Goal: Transaction & Acquisition: Purchase product/service

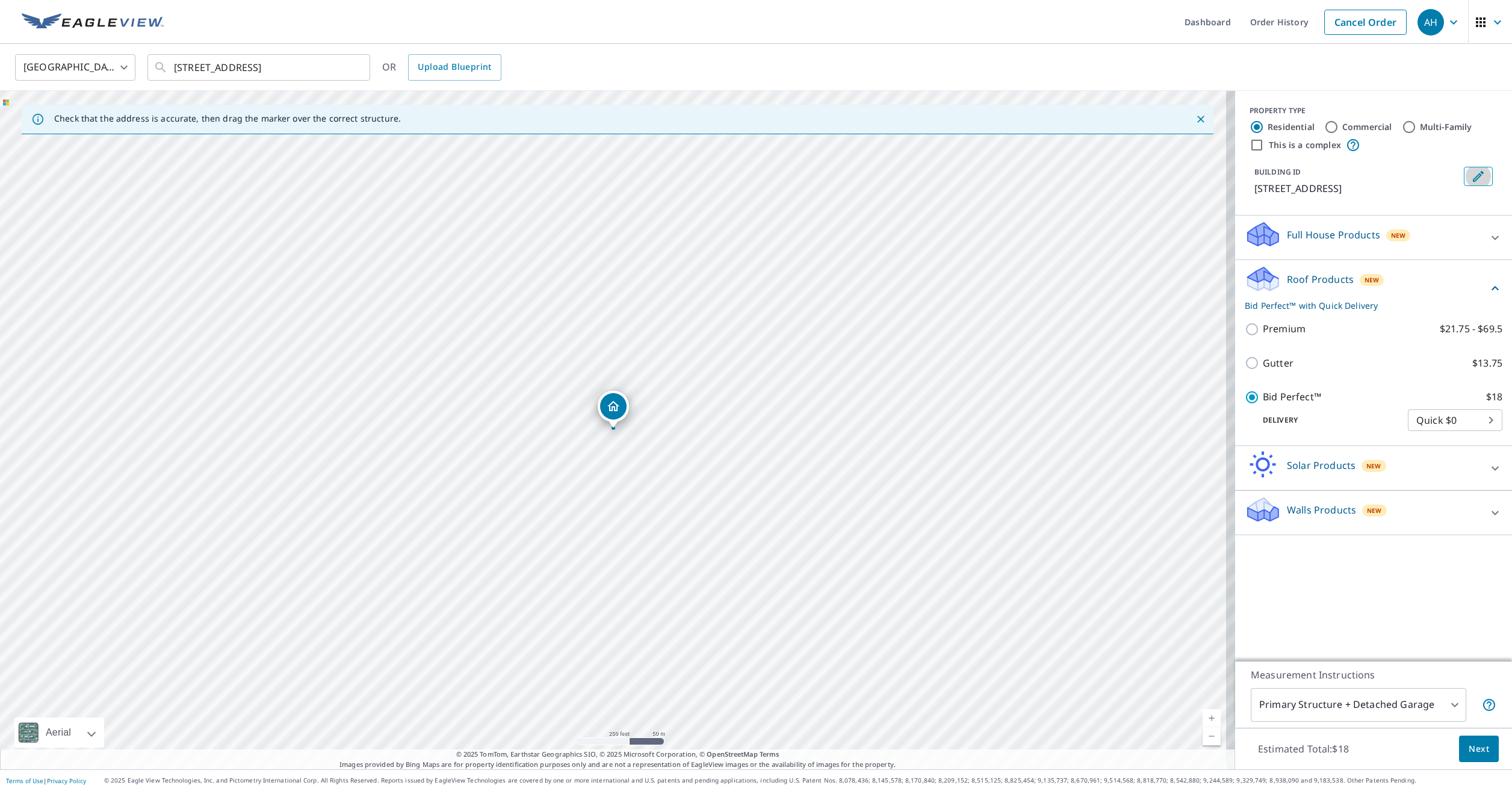
click at [1473, 175] on icon "Edit building 1" at bounding box center [1478, 176] width 11 height 11
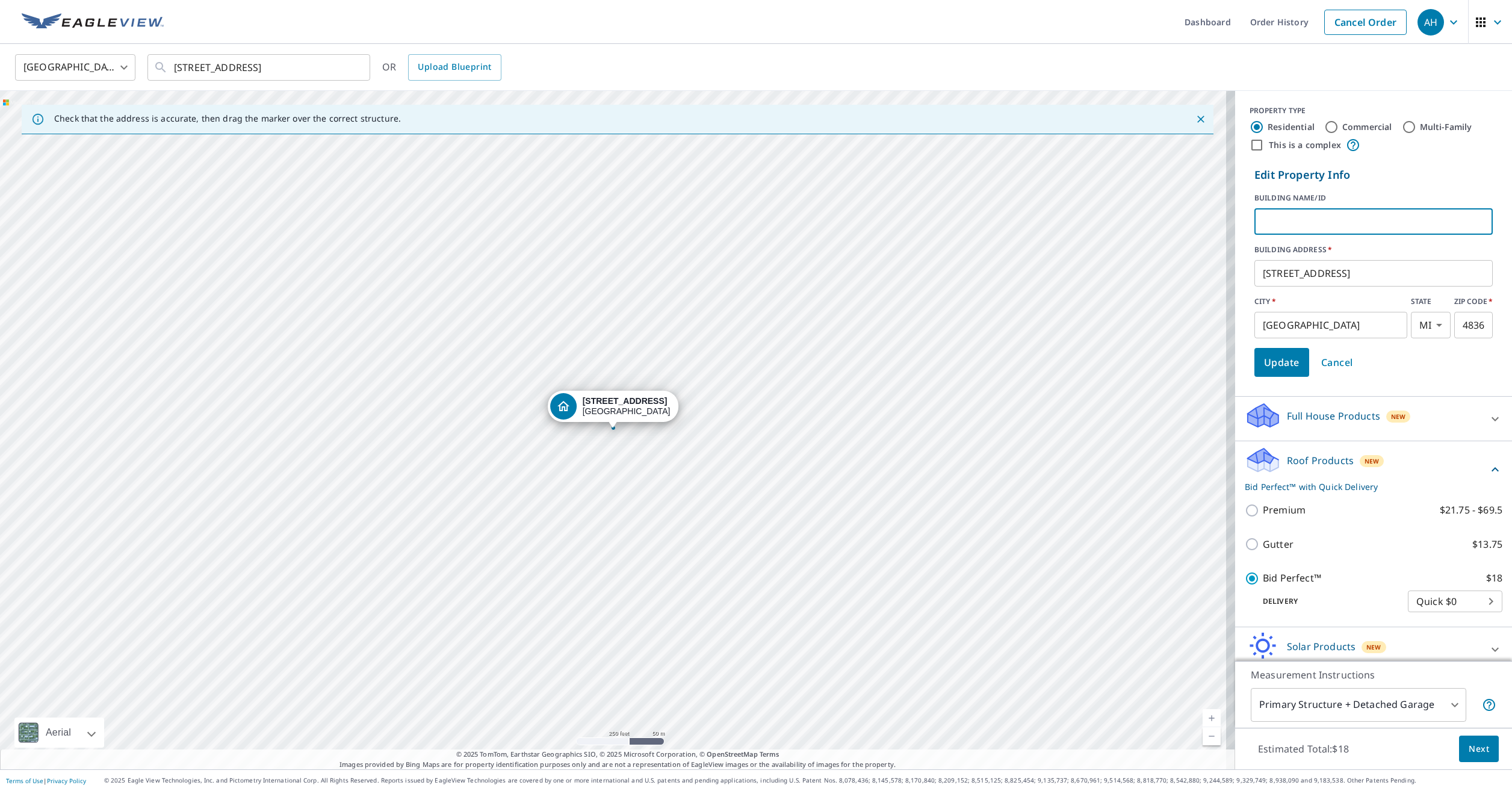
click at [1259, 215] on input "text" at bounding box center [1373, 221] width 238 height 34
type input "[PERSON_NAME]"
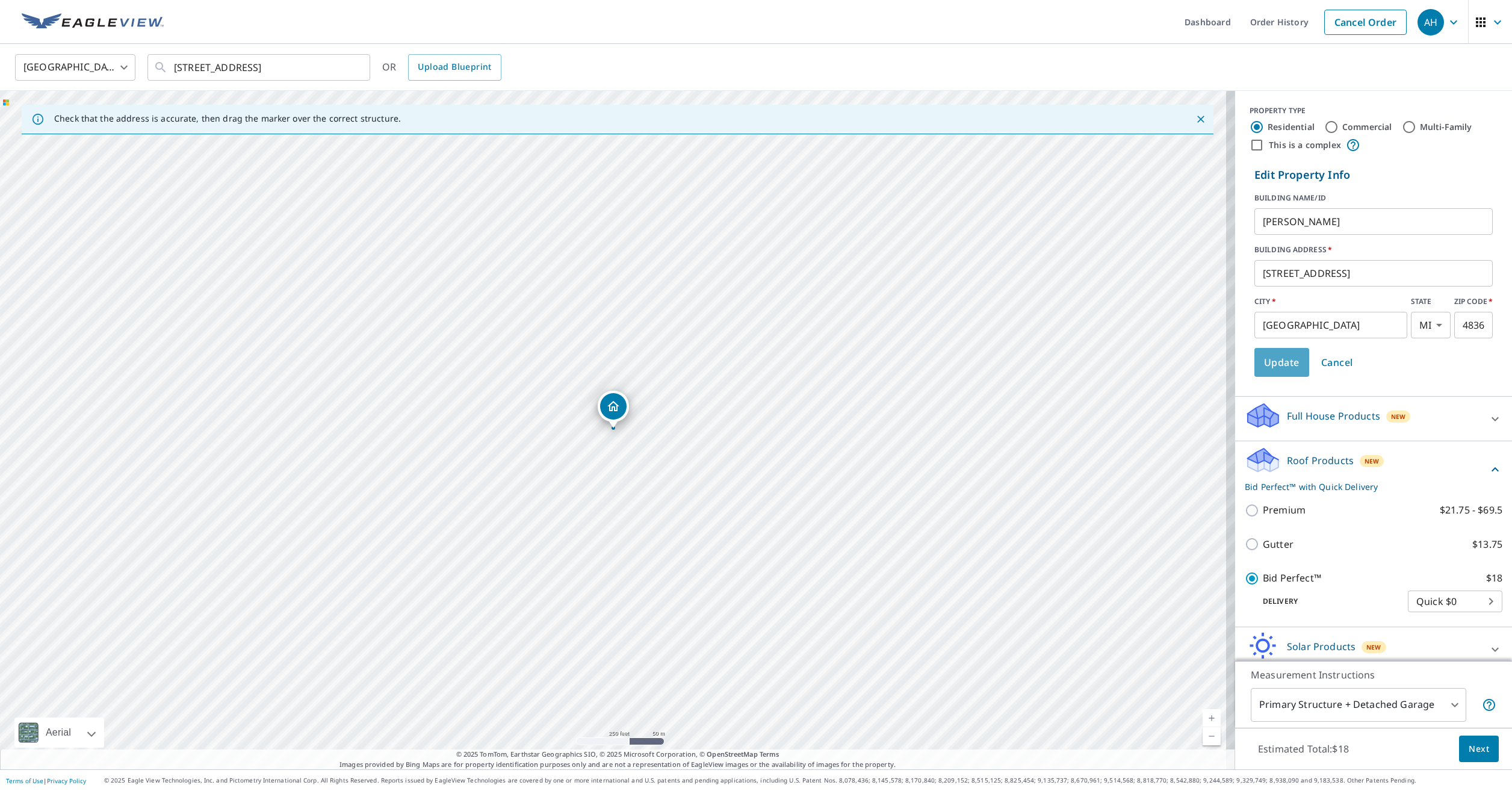
click at [1264, 359] on span "Update" at bounding box center [1281, 363] width 35 height 17
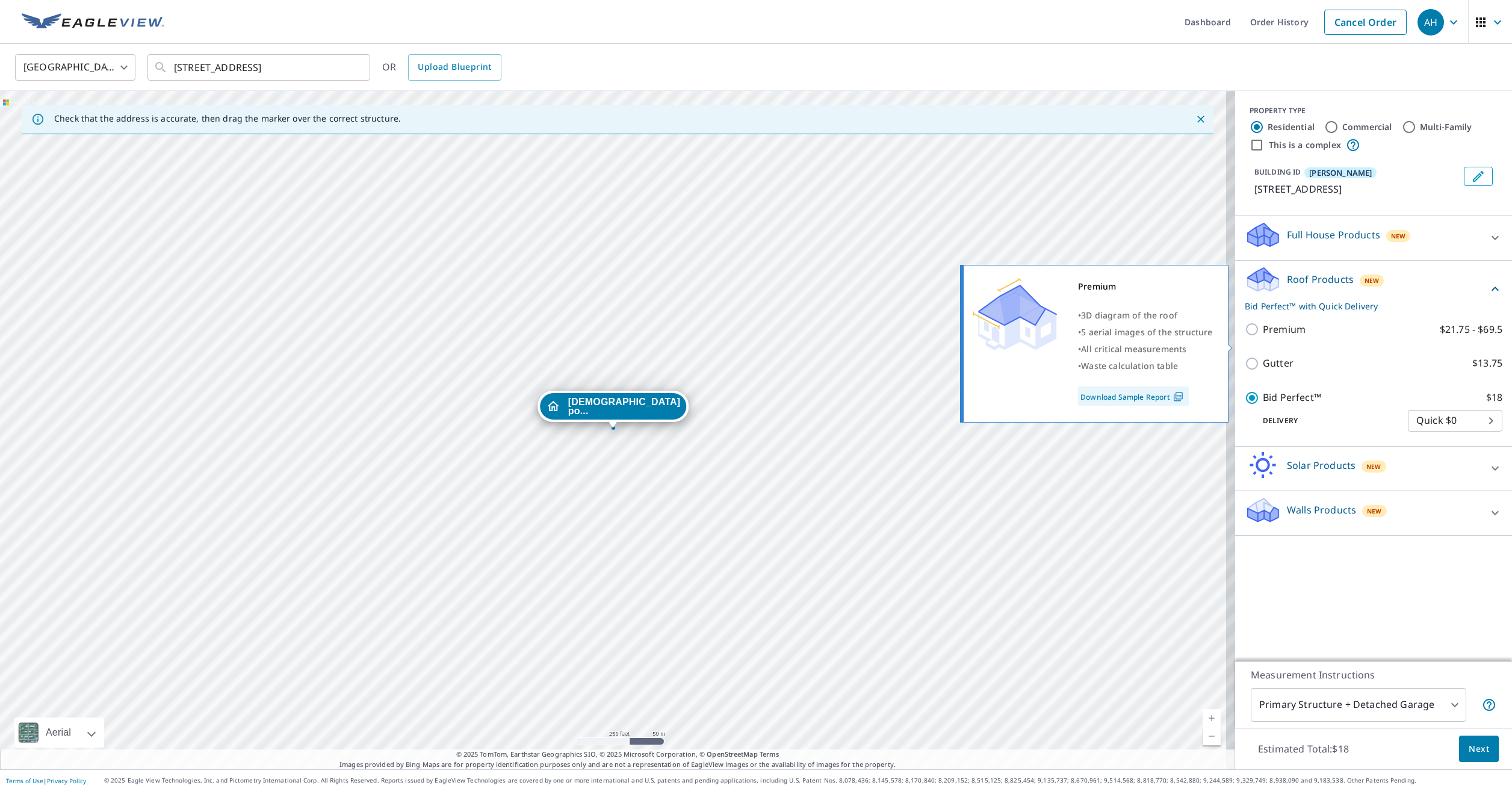
click at [1245, 337] on input "Premium $21.75 - $69.5" at bounding box center [1254, 329] width 18 height 14
checkbox input "true"
checkbox input "false"
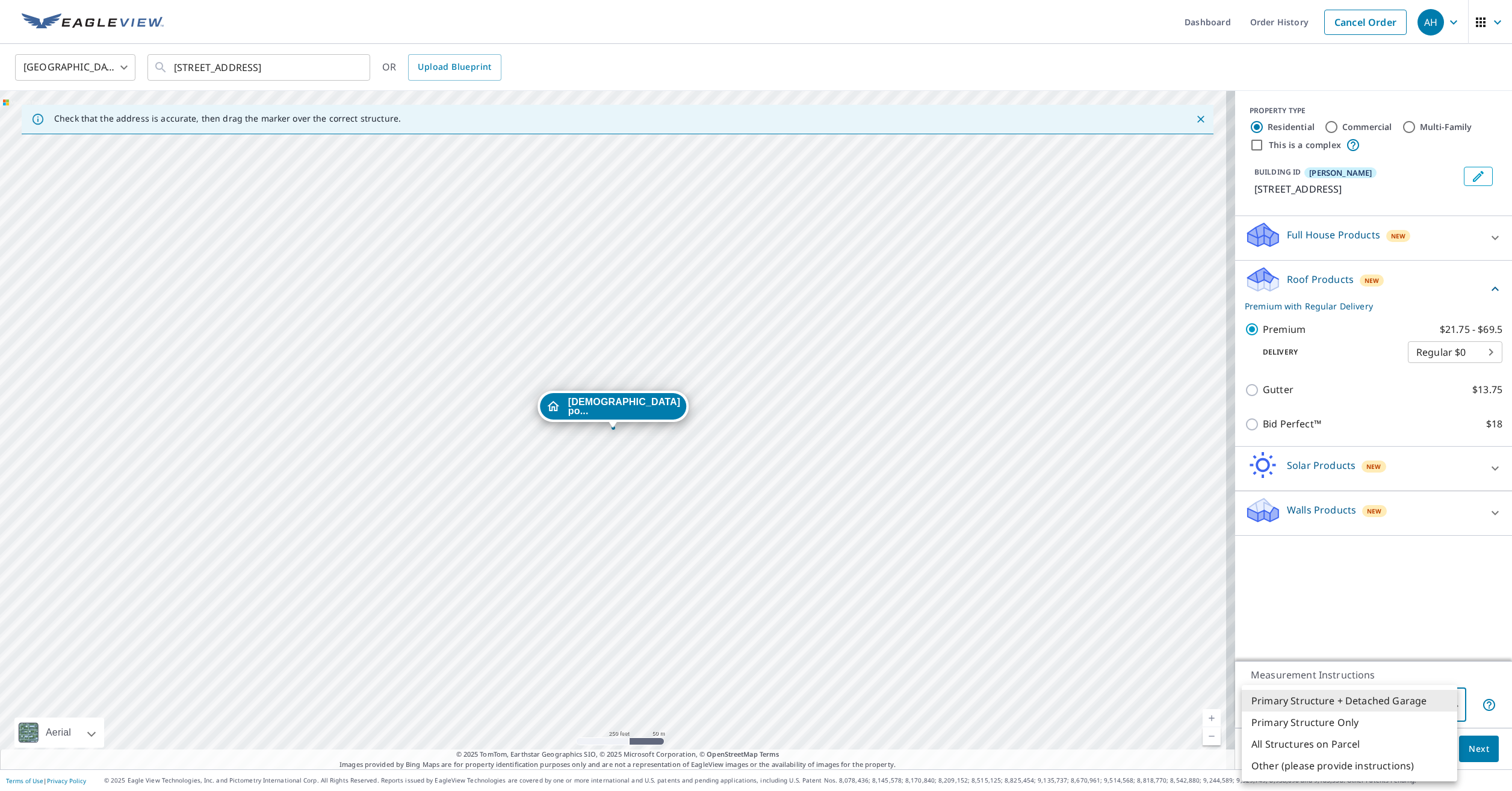
click at [1353, 705] on body "AH AH Dashboard Order History Cancel Order AH [GEOGRAPHIC_DATA] [GEOGRAPHIC_DAT…" at bounding box center [756, 396] width 1512 height 791
click at [1348, 721] on li "Primary Structure Only" at bounding box center [1349, 723] width 215 height 22
click at [1359, 698] on body "AH AH Dashboard Order History Cancel Order AH [GEOGRAPHIC_DATA] [GEOGRAPHIC_DAT…" at bounding box center [756, 396] width 1512 height 791
click at [1368, 741] on li "All Structures on Parcel" at bounding box center [1349, 744] width 215 height 22
type input "3"
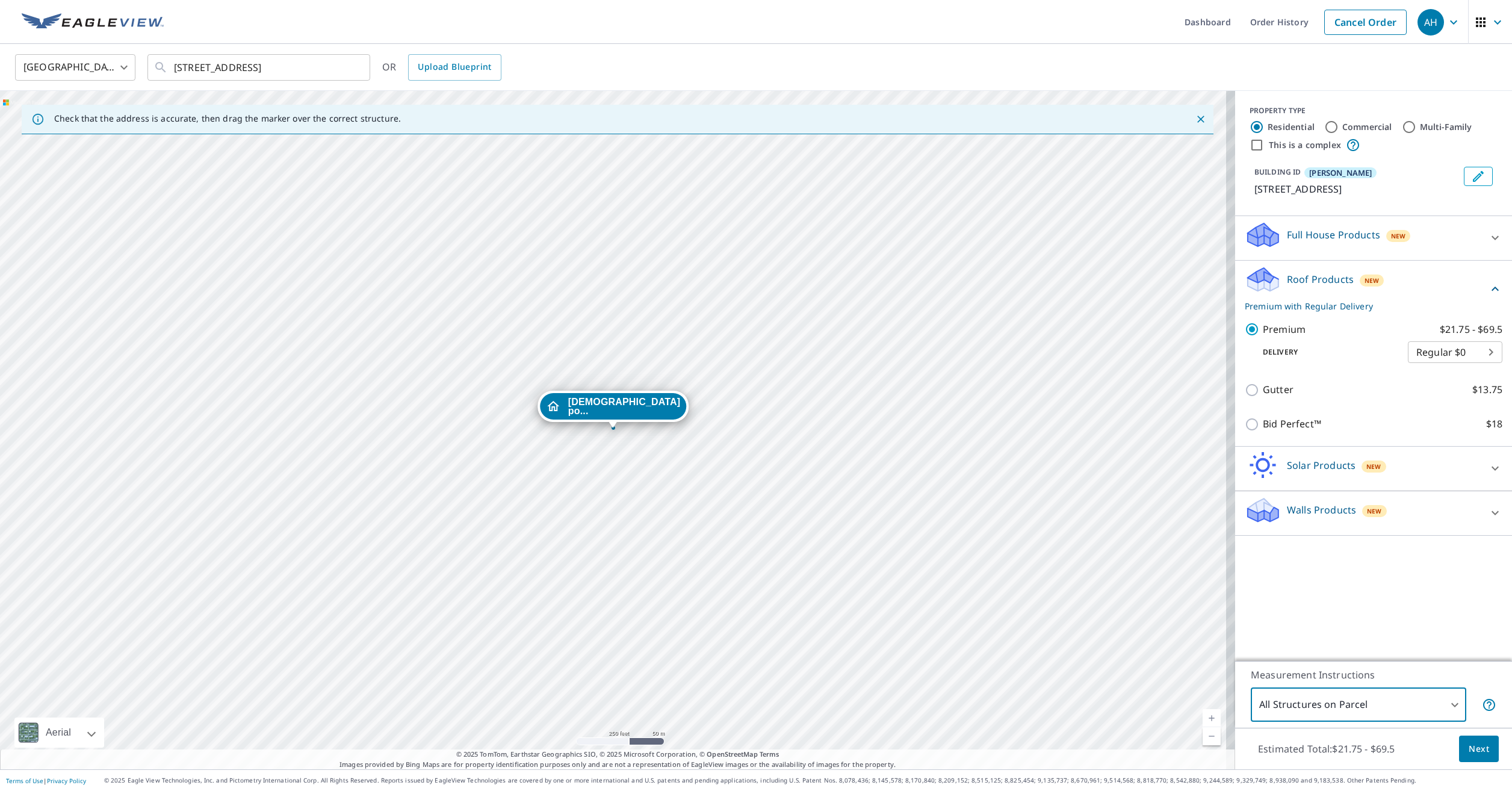
click at [1472, 746] on span "Next" at bounding box center [1479, 749] width 20 height 15
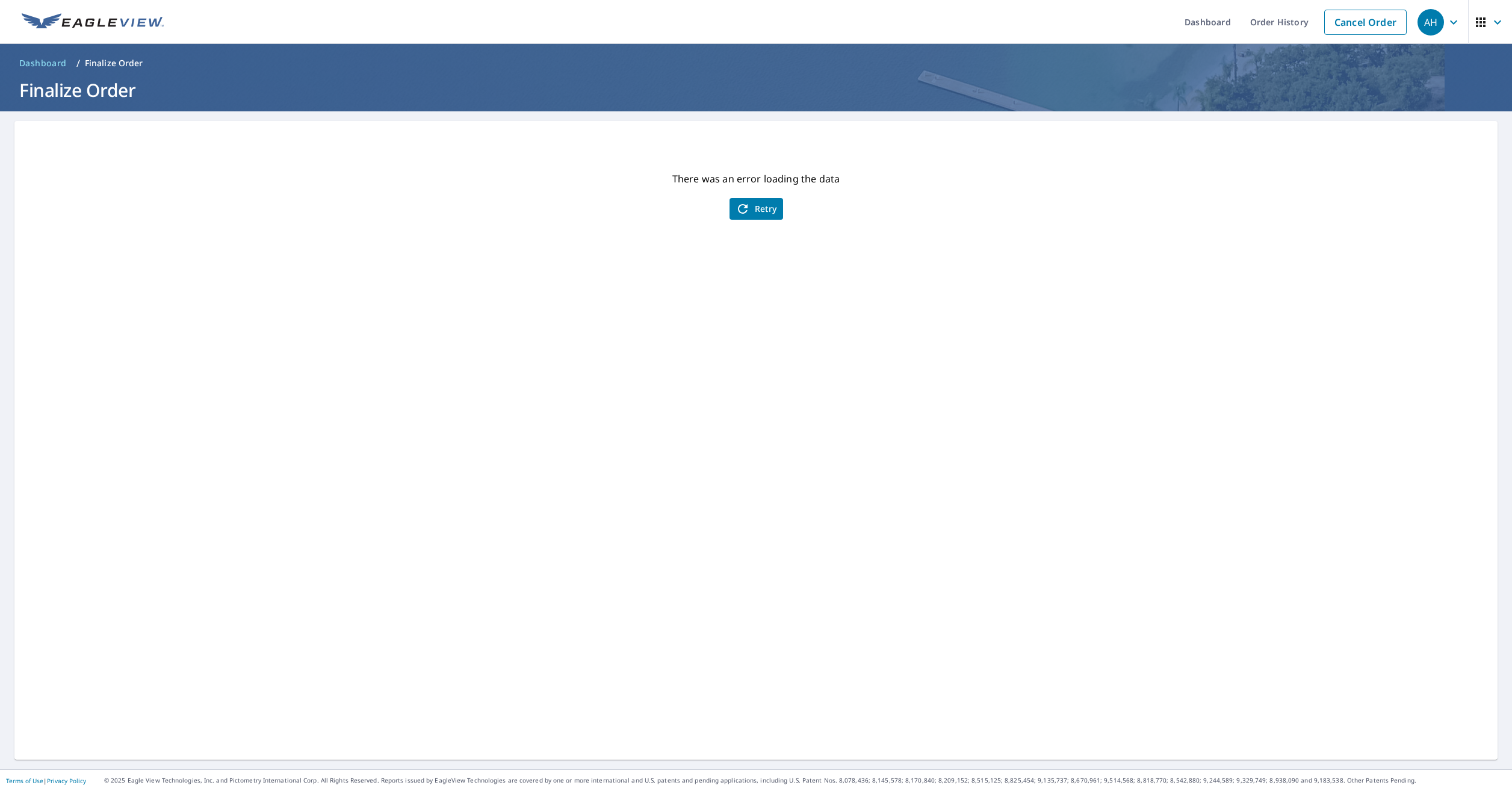
click at [752, 206] on span "Retry" at bounding box center [756, 209] width 41 height 14
click at [1423, 24] on div "AH" at bounding box center [1431, 23] width 27 height 27
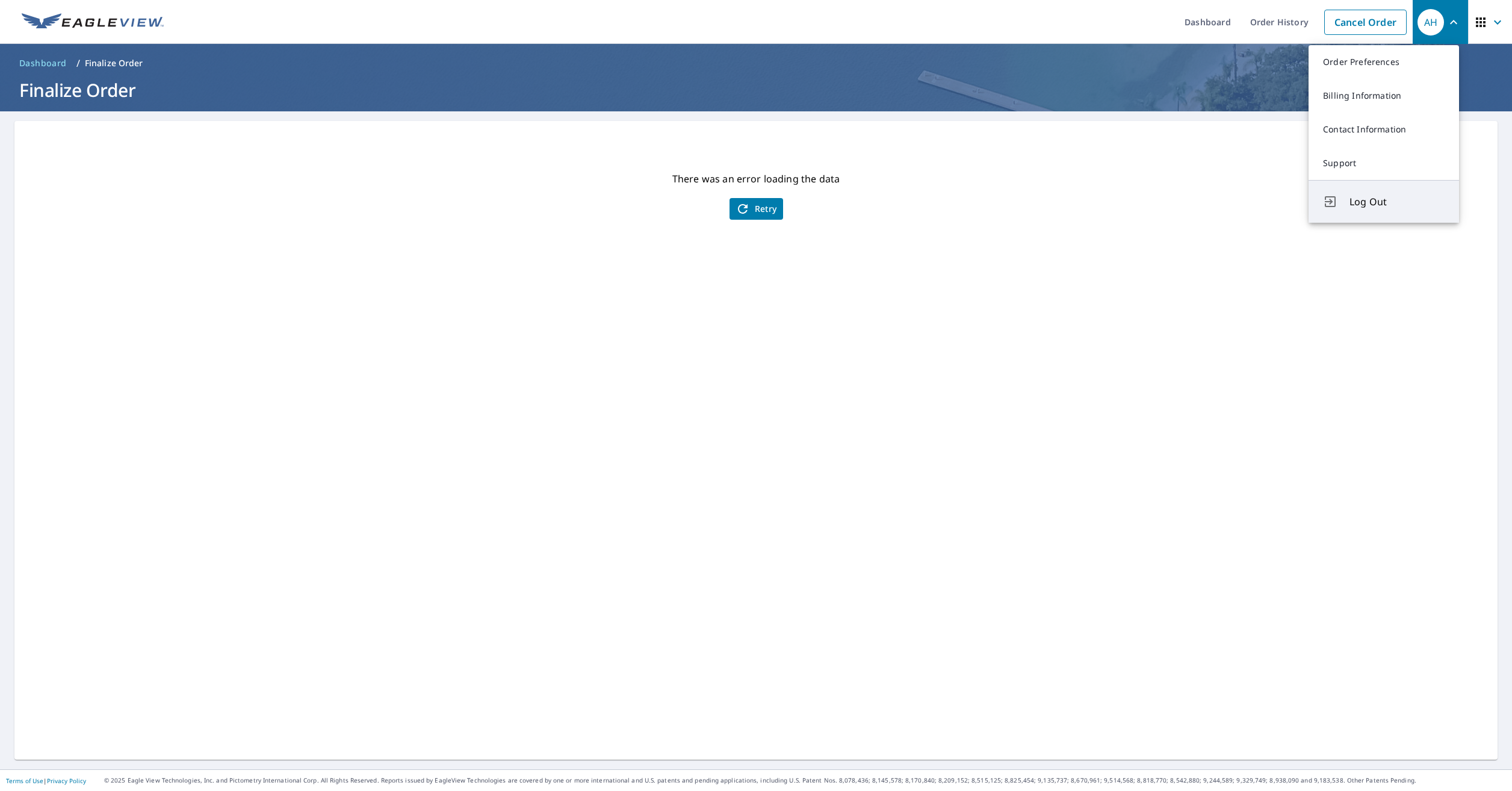
click at [1371, 194] on span "Log Out" at bounding box center [1397, 201] width 95 height 14
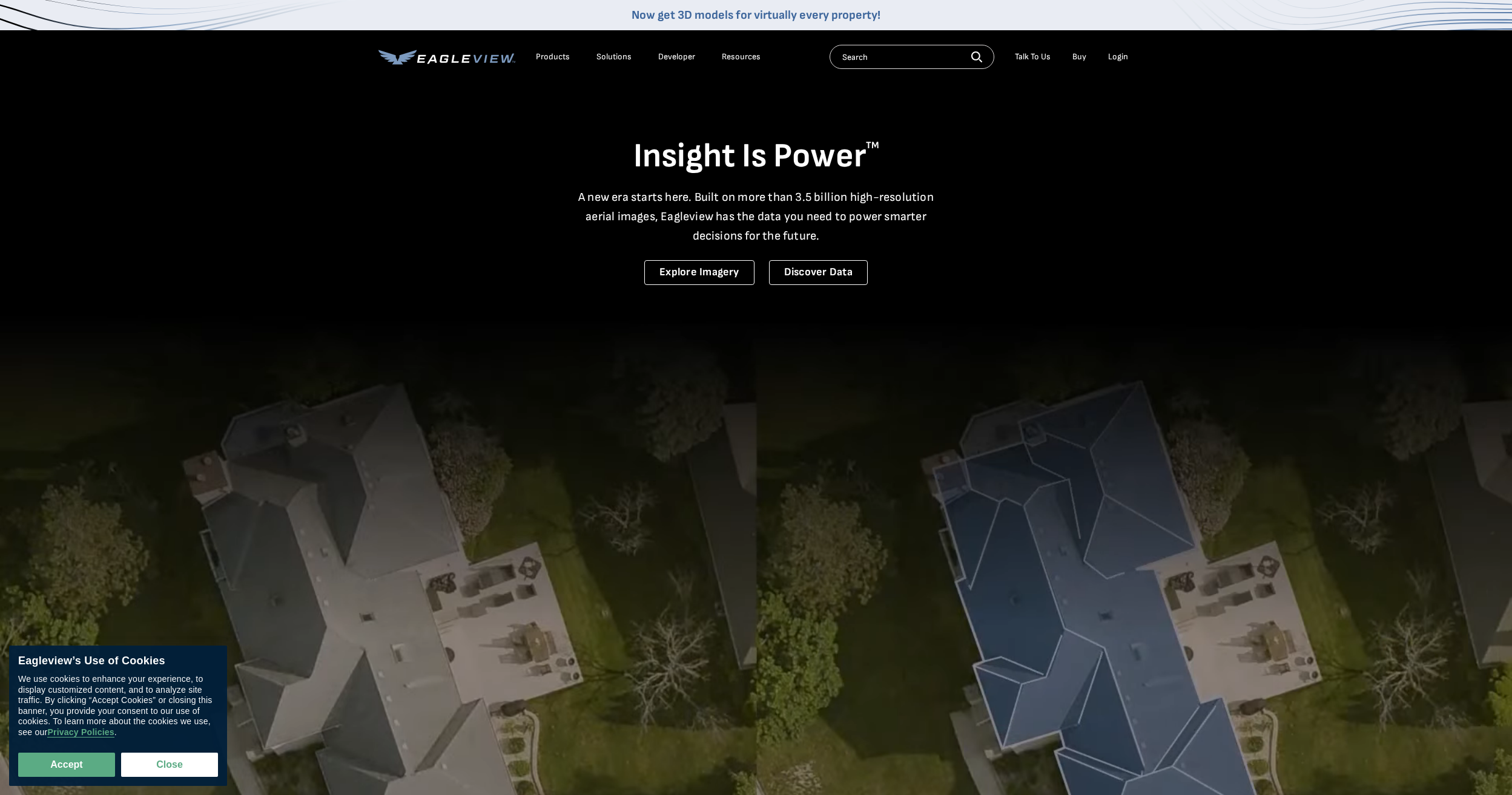
click at [1119, 54] on div "Login" at bounding box center [1117, 57] width 20 height 11
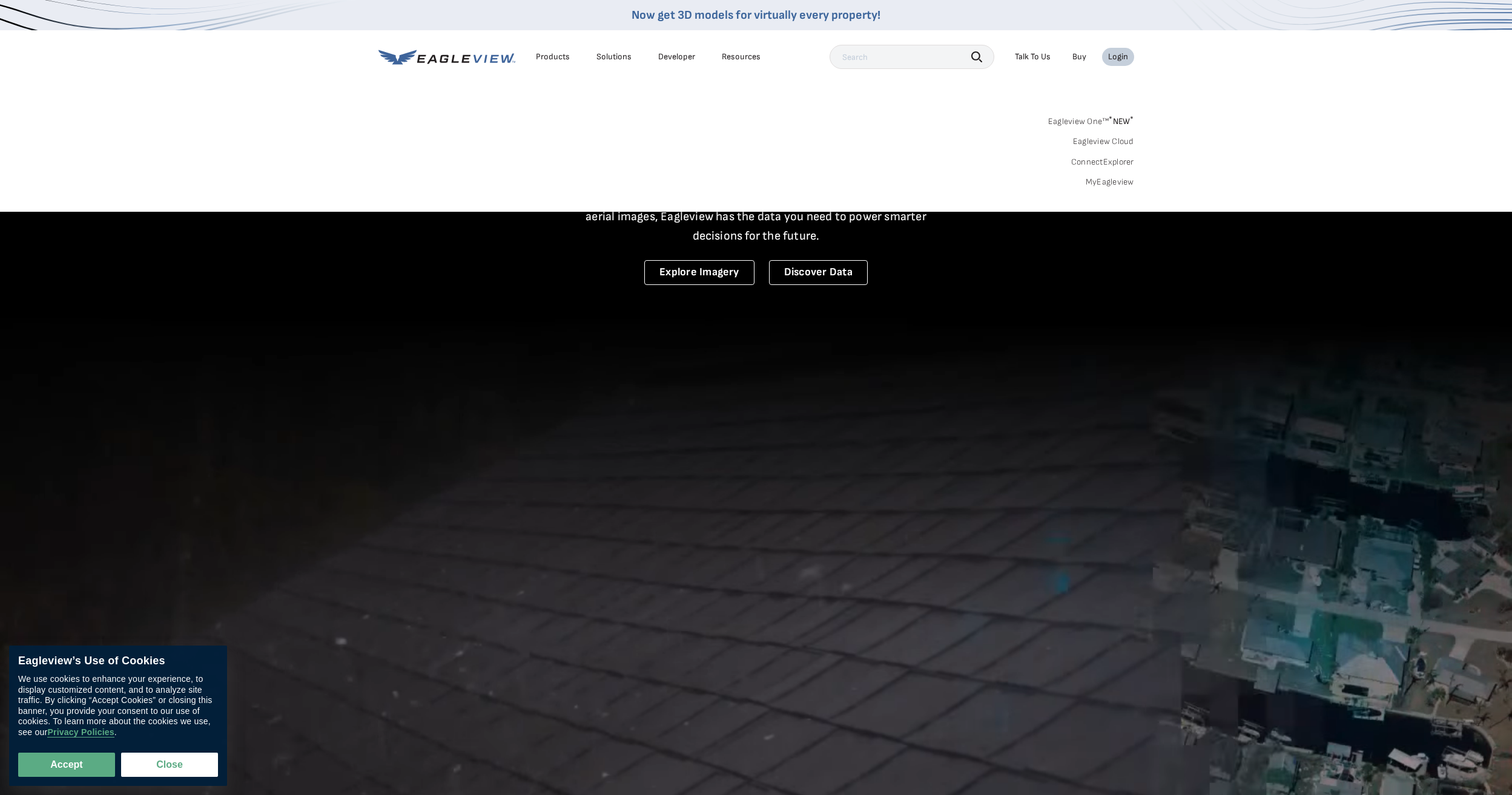
click at [1118, 180] on link "MyEagleview" at bounding box center [1110, 182] width 49 height 11
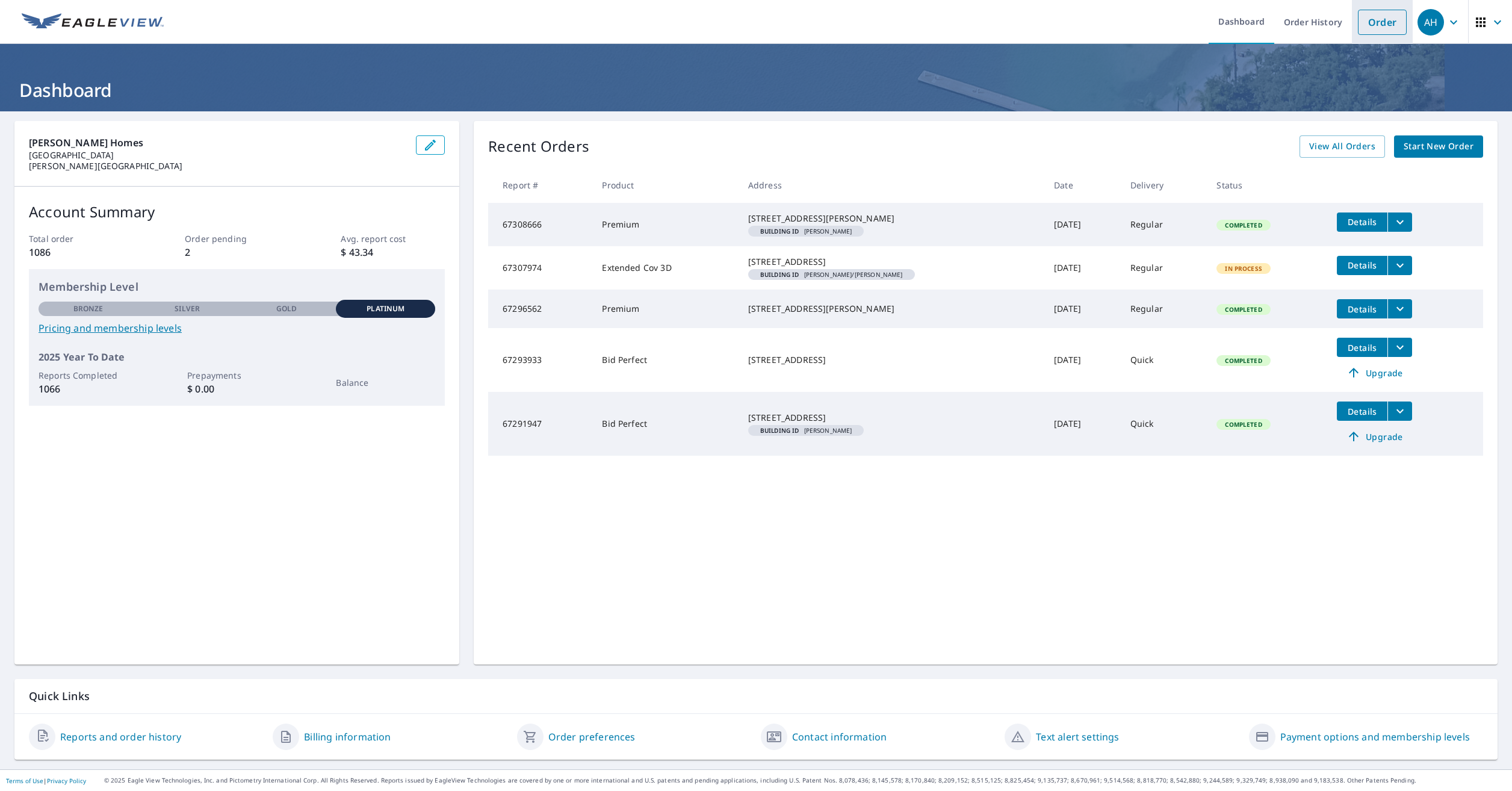
click at [1368, 31] on link "Order" at bounding box center [1382, 22] width 49 height 25
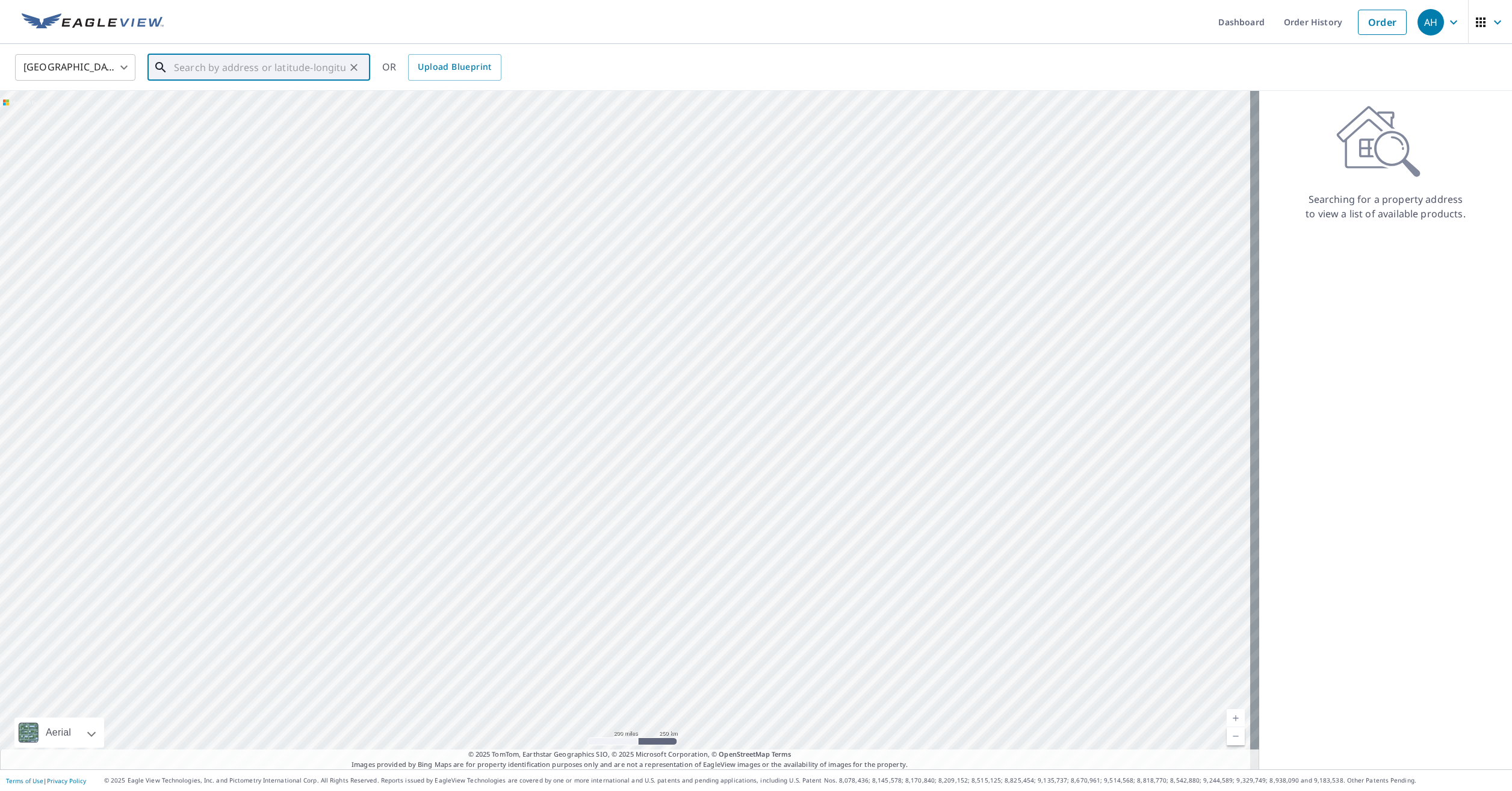
click at [256, 70] on input "text" at bounding box center [259, 67] width 171 height 34
paste input "3565 Park Meadow Dr Lake Orion, MI"
click at [269, 105] on span "3565 Park Meadow Dr" at bounding box center [265, 102] width 189 height 14
type input "3565 Park Meadow Dr Lake Orion, MI 48362"
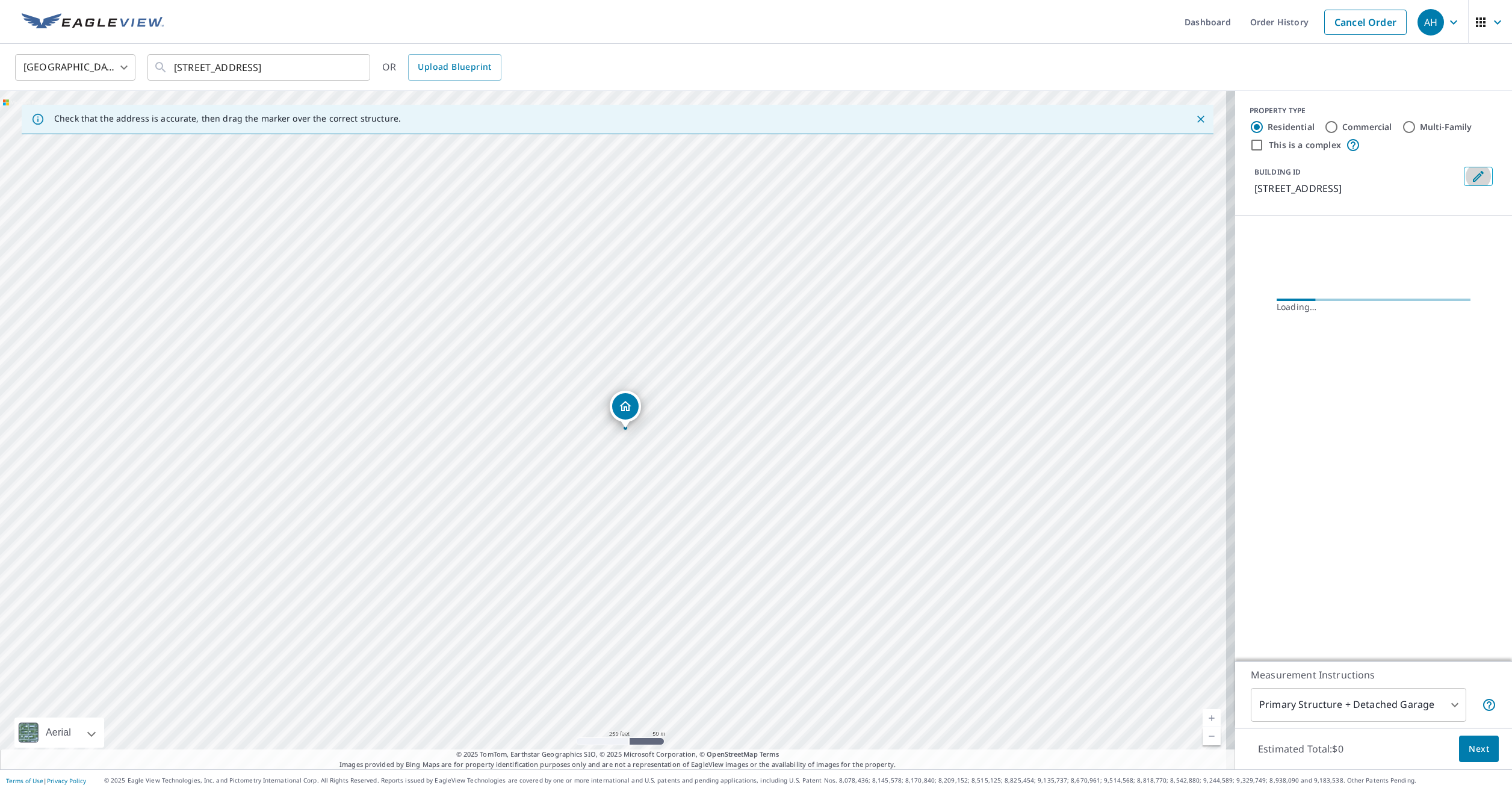
click at [1476, 179] on icon "Edit building 1" at bounding box center [1478, 176] width 14 height 14
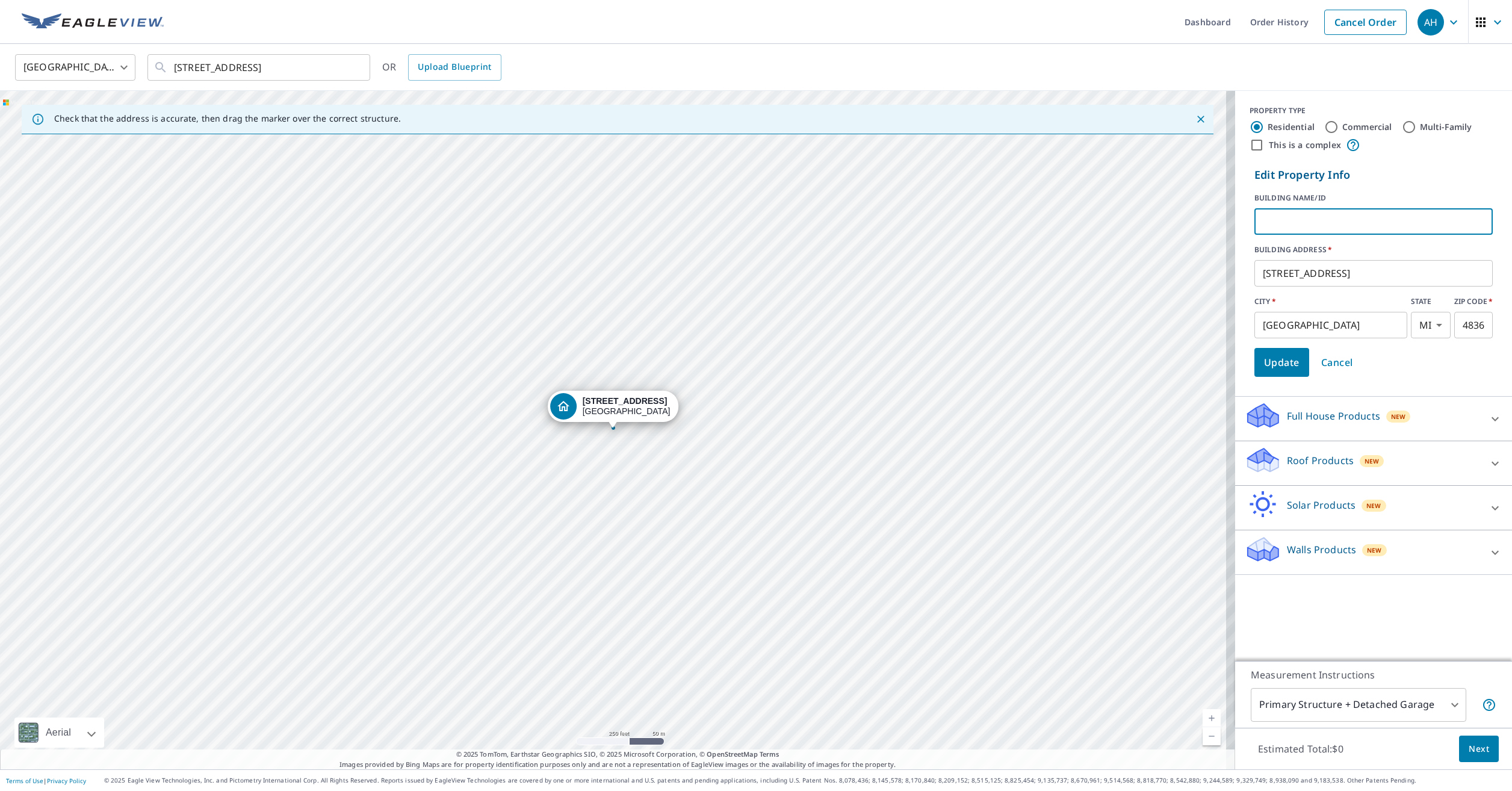
click at [1263, 222] on input "text" at bounding box center [1373, 221] width 238 height 34
type input "c potter"
click at [1285, 355] on span "Update" at bounding box center [1281, 363] width 35 height 17
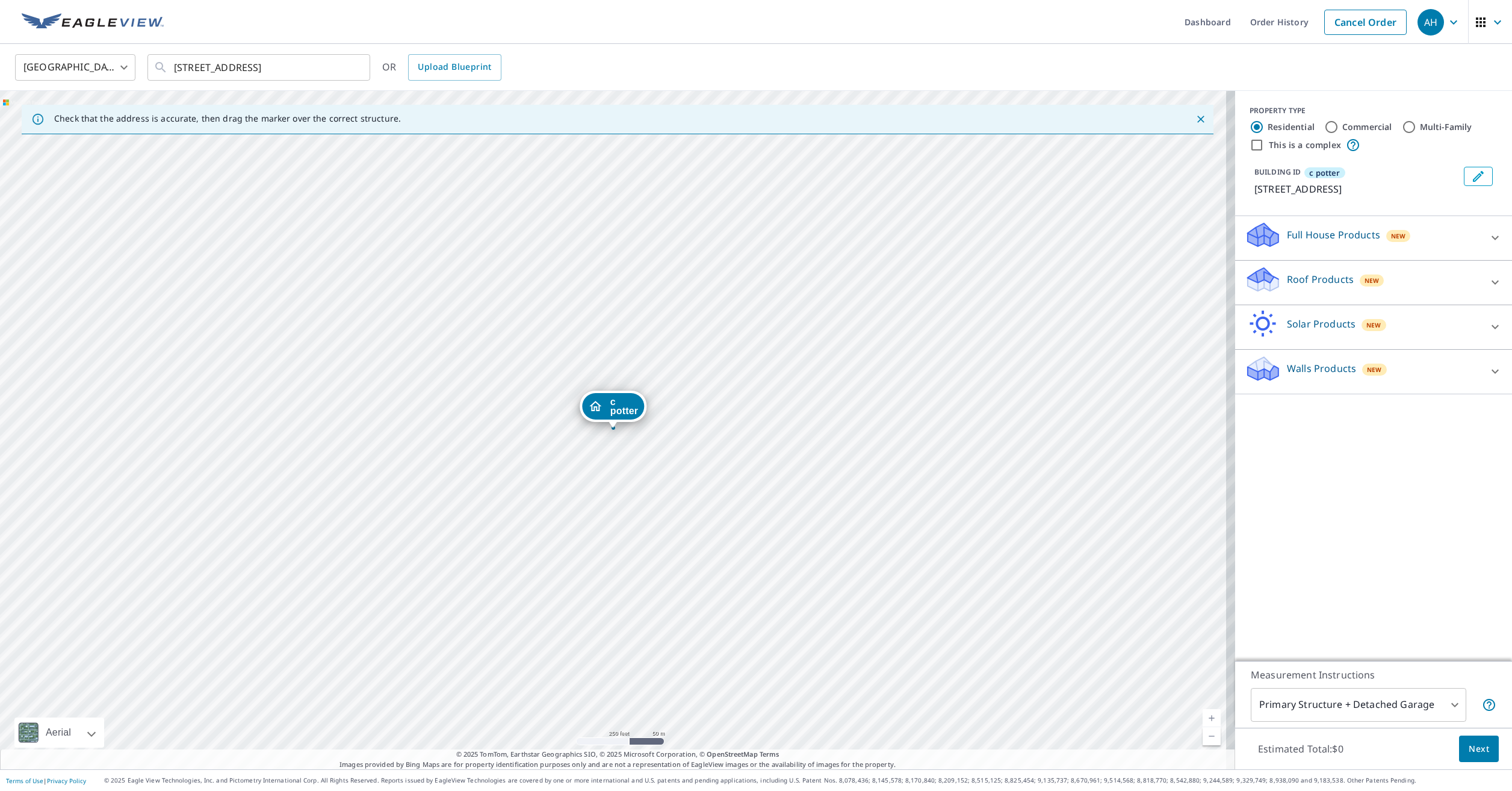
click at [1294, 300] on div "Roof Products New" at bounding box center [1362, 283] width 236 height 34
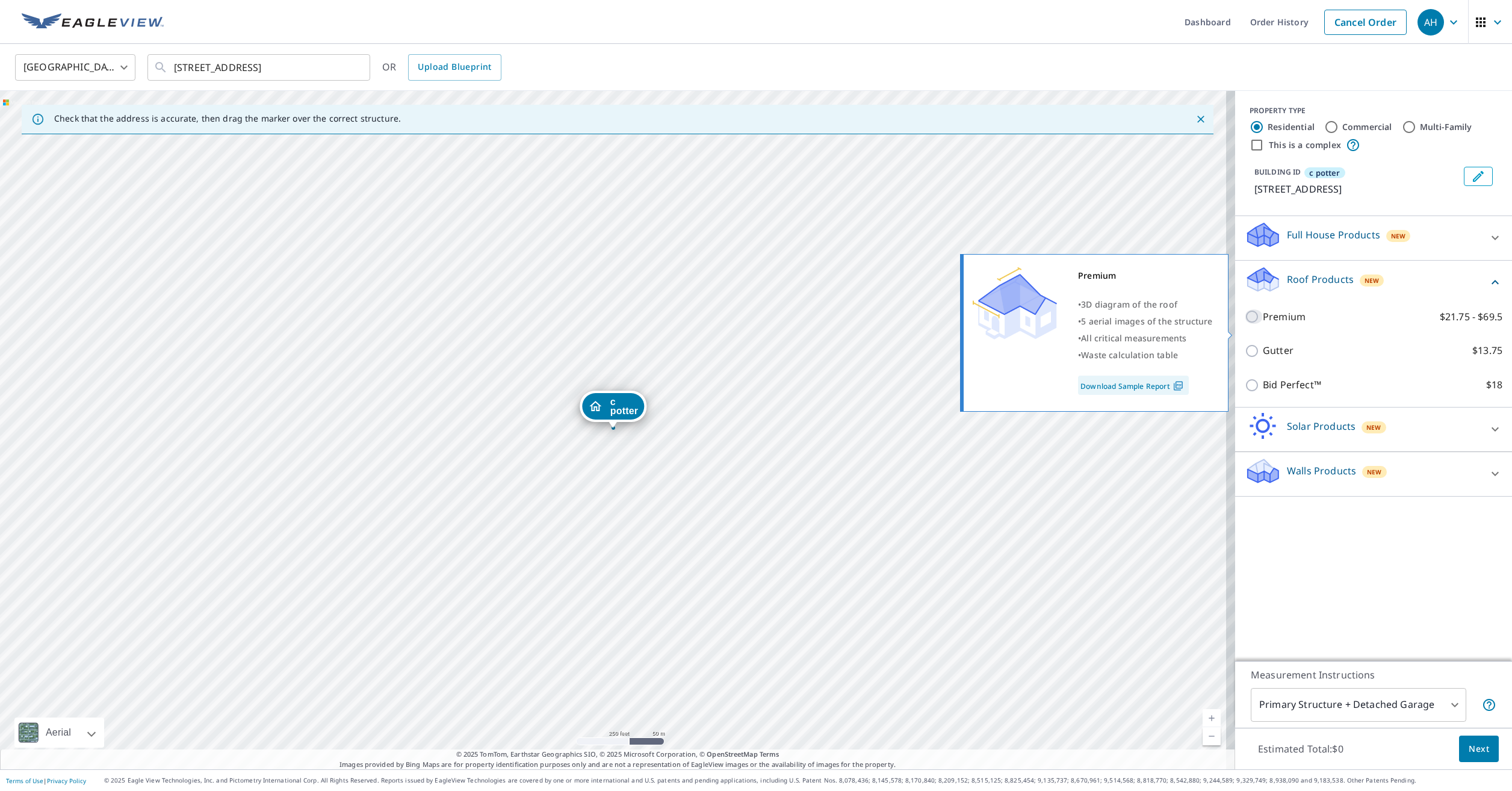
click at [1249, 324] on input "Premium $21.75 - $69.5" at bounding box center [1254, 316] width 18 height 14
checkbox input "true"
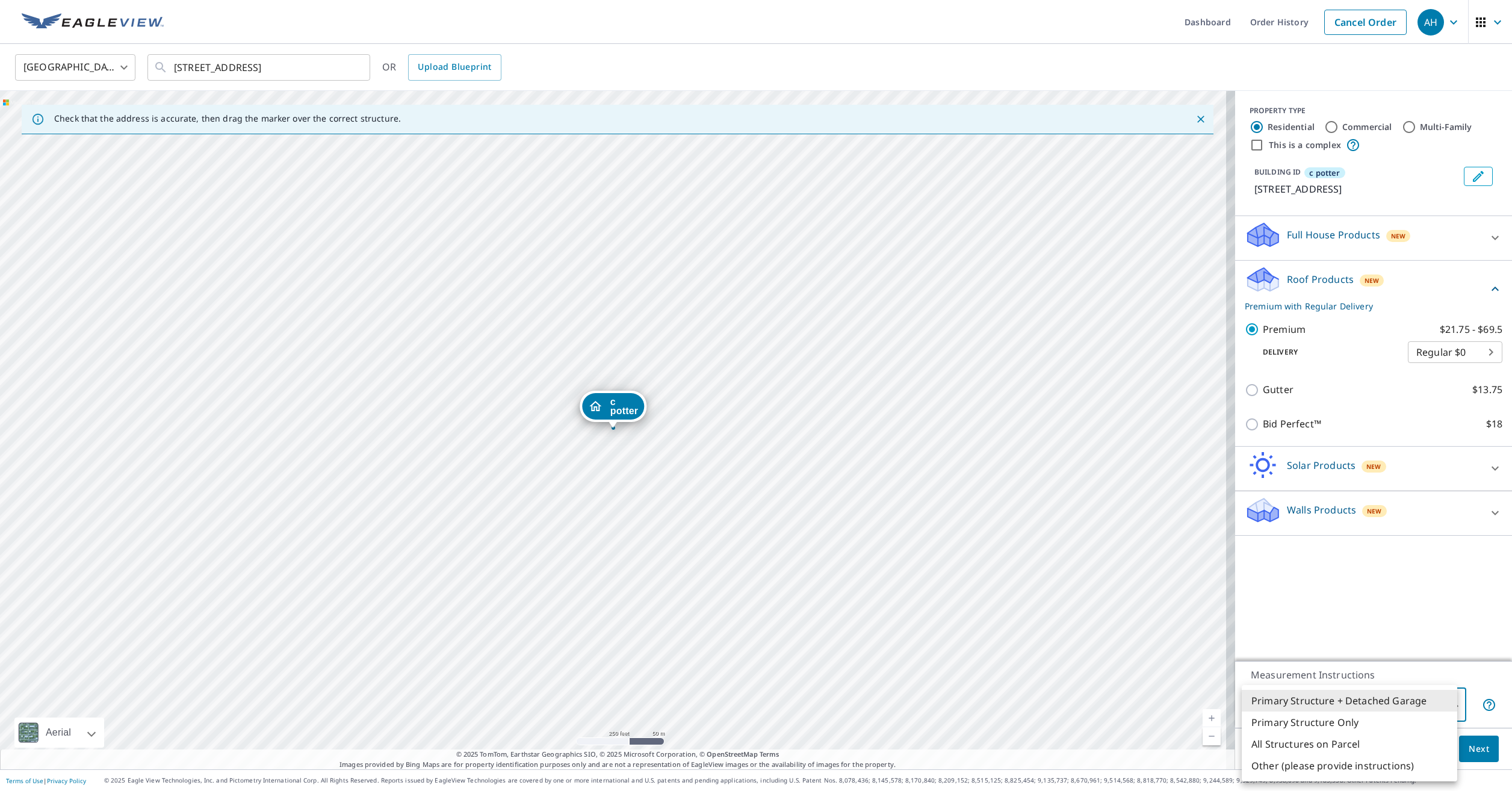
click at [1358, 696] on body "AH AH Dashboard Order History Cancel Order AH United States US ​ 3565 Park Mead…" at bounding box center [756, 396] width 1512 height 791
click at [1333, 739] on li "All Structures on Parcel" at bounding box center [1349, 744] width 215 height 22
type input "3"
click at [1474, 751] on span "Next" at bounding box center [1479, 749] width 20 height 15
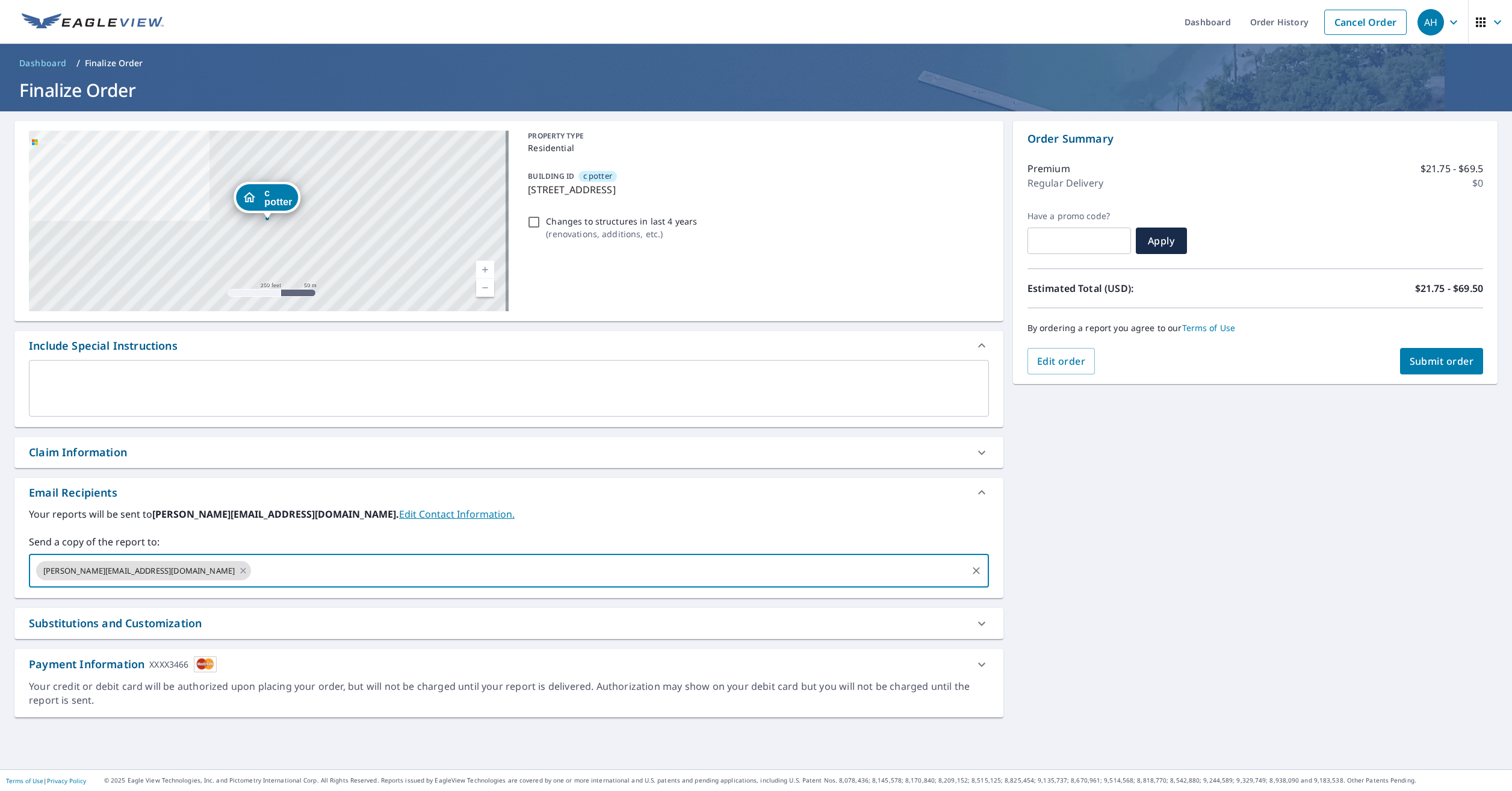
click at [253, 569] on input "text" at bounding box center [609, 570] width 713 height 23
type input "ben@schoenherrroofing.com"
click at [238, 572] on icon at bounding box center [243, 570] width 9 height 13
checkbox input "true"
type input "ben@schoenherrroofing.com"
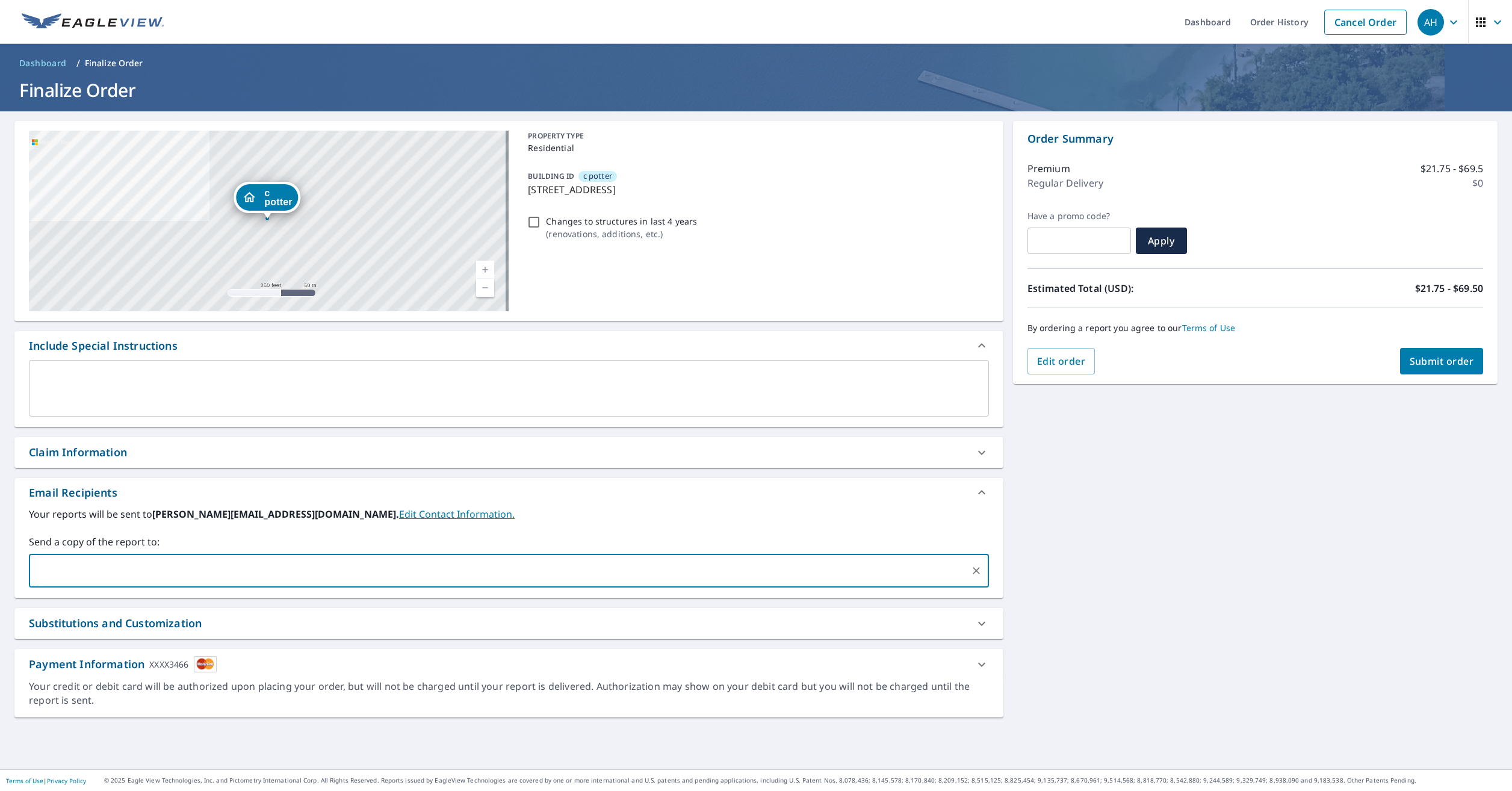
click at [1449, 356] on span "Submit order" at bounding box center [1442, 361] width 64 height 13
checkbox input "true"
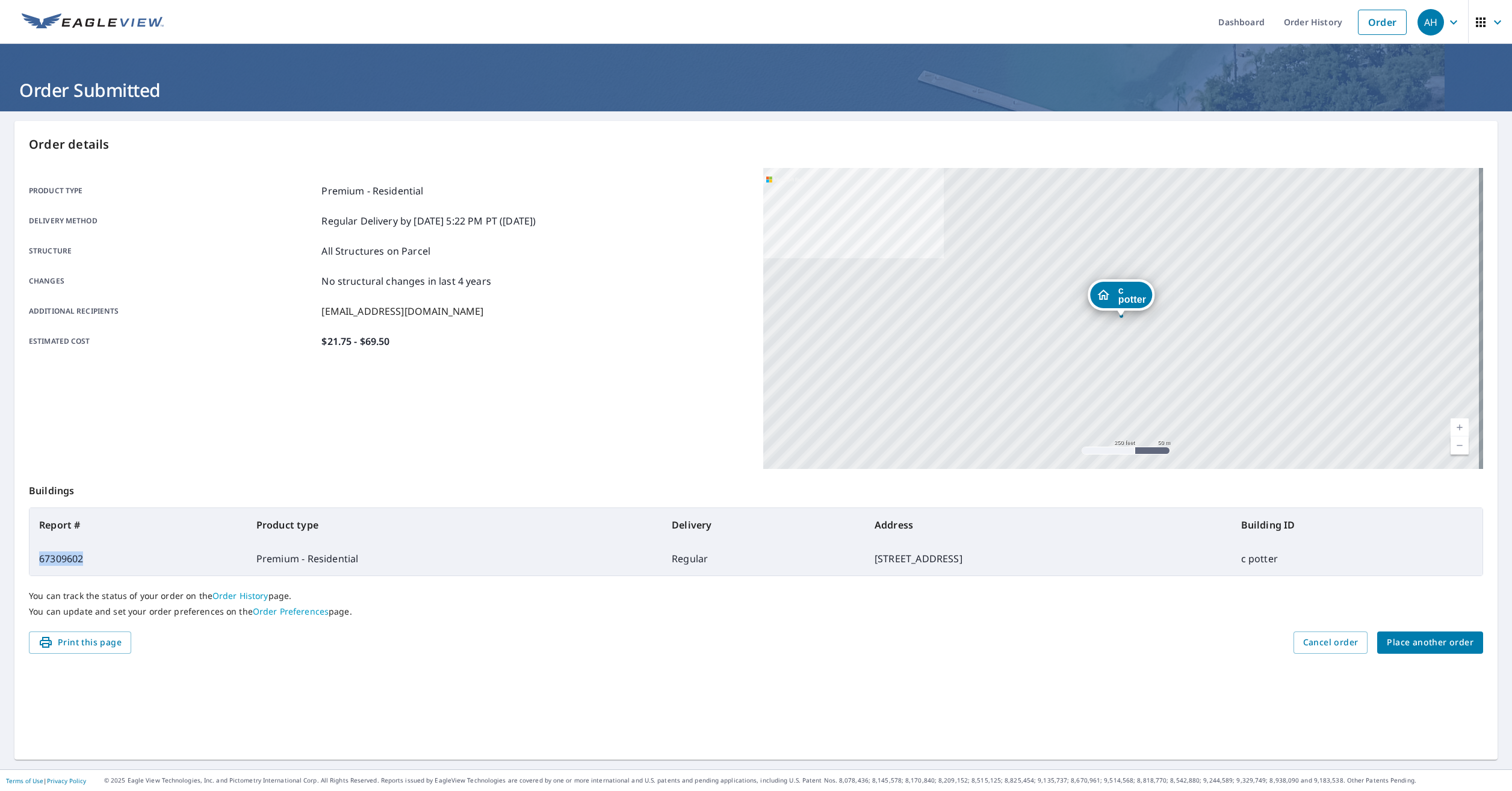
drag, startPoint x: 92, startPoint y: 558, endPoint x: 29, endPoint y: 561, distance: 63.1
click at [29, 561] on table "Report # Product type Delivery Address Building ID 67309602 Premium - Residenti…" at bounding box center [756, 542] width 1454 height 69
drag, startPoint x: 29, startPoint y: 561, endPoint x: 59, endPoint y: 562, distance: 30.0
copy td "67309602"
click at [1415, 637] on span "Place another order" at bounding box center [1430, 642] width 87 height 15
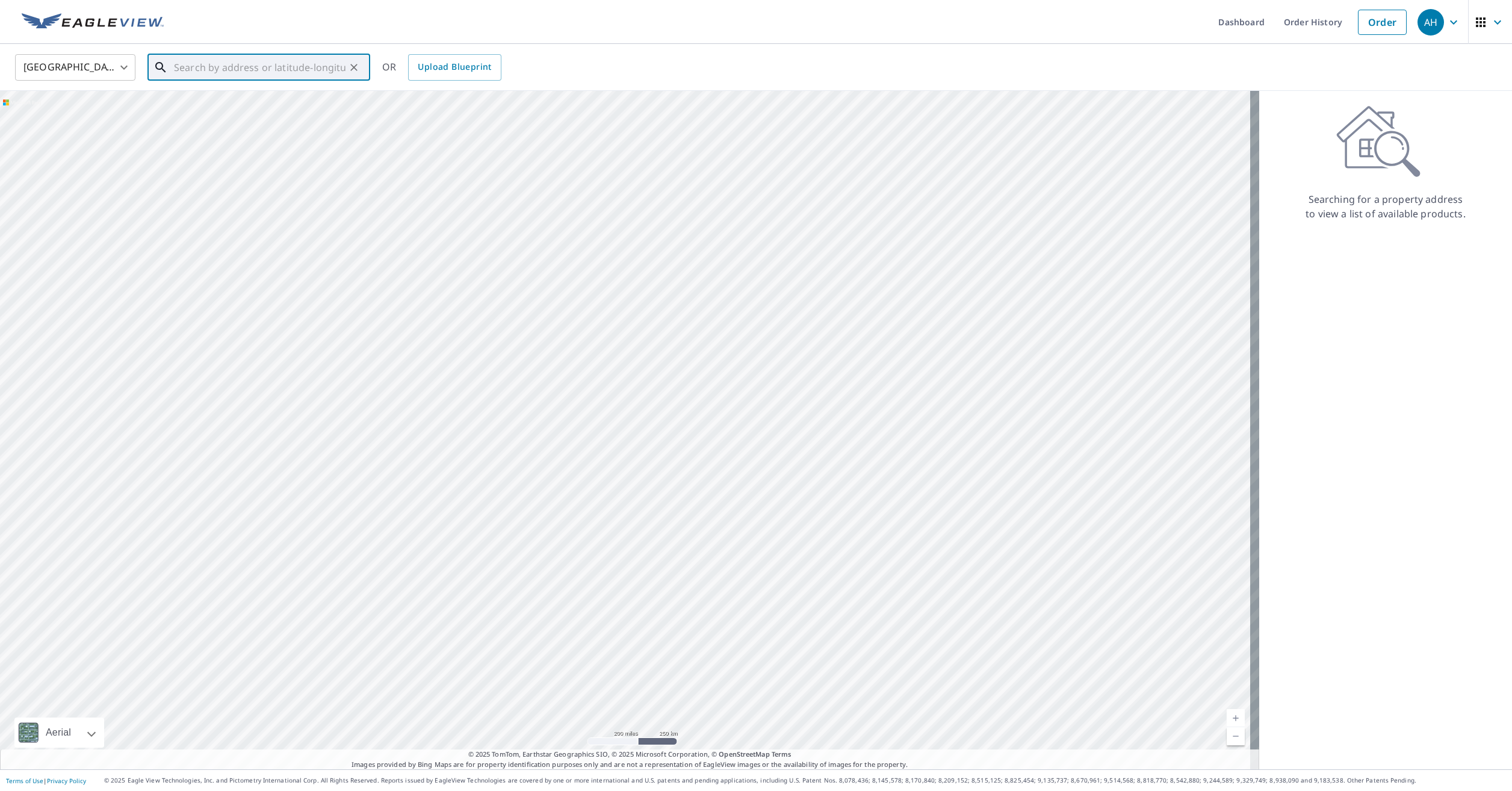
paste input "270 Garfield Rd Smiths Creek, MI 48074"
click at [238, 114] on p "Smiths Creek, MI 48074" at bounding box center [265, 115] width 189 height 12
type input "270 Garfield Rd Smiths Creek, MI 48074"
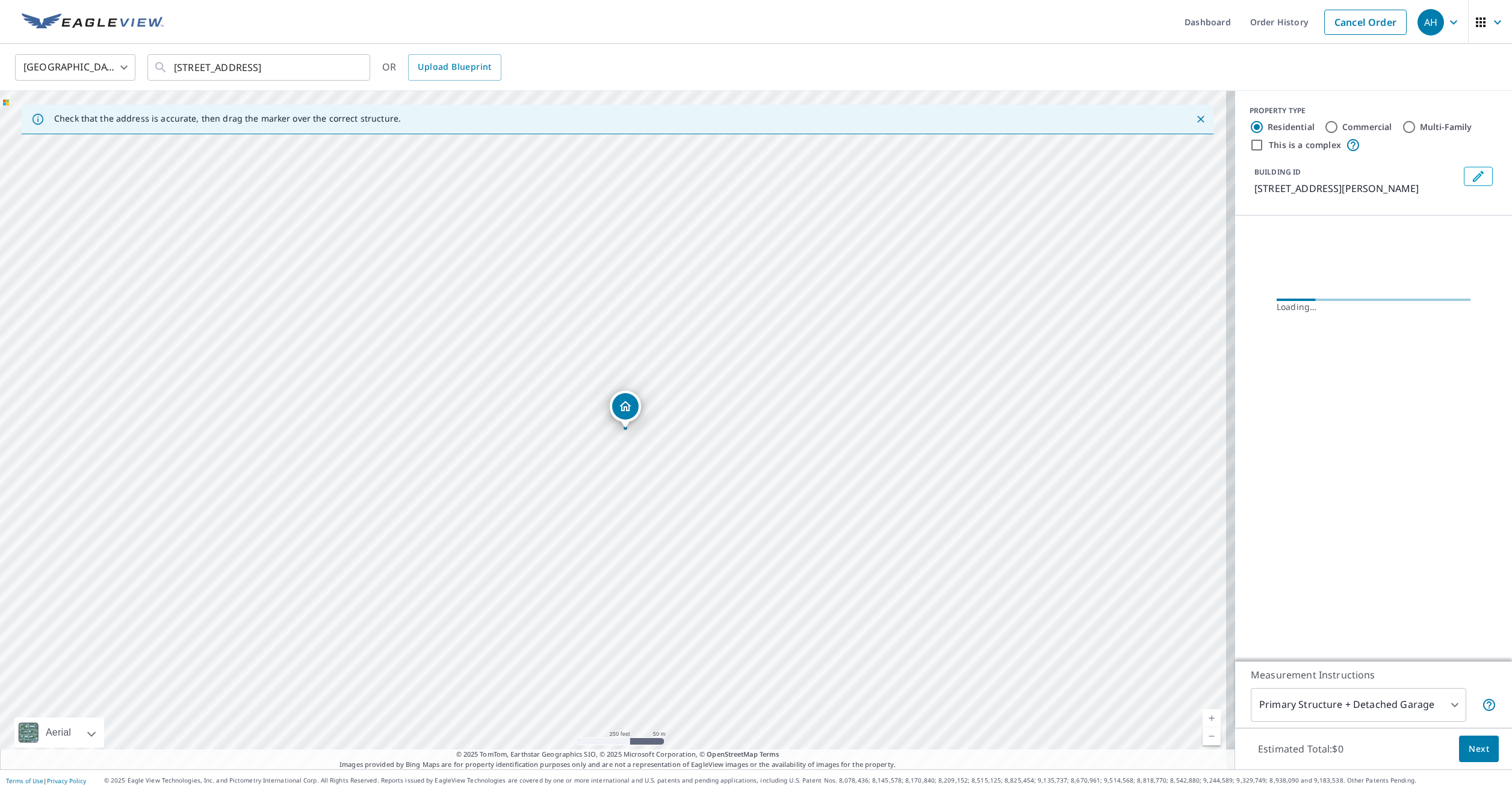
drag, startPoint x: 1454, startPoint y: 176, endPoint x: 1475, endPoint y: 176, distance: 21.0
click at [1456, 176] on div "BUILDING ID 270 Garfield Rd, Kimball, MI, 48074" at bounding box center [1373, 181] width 248 height 38
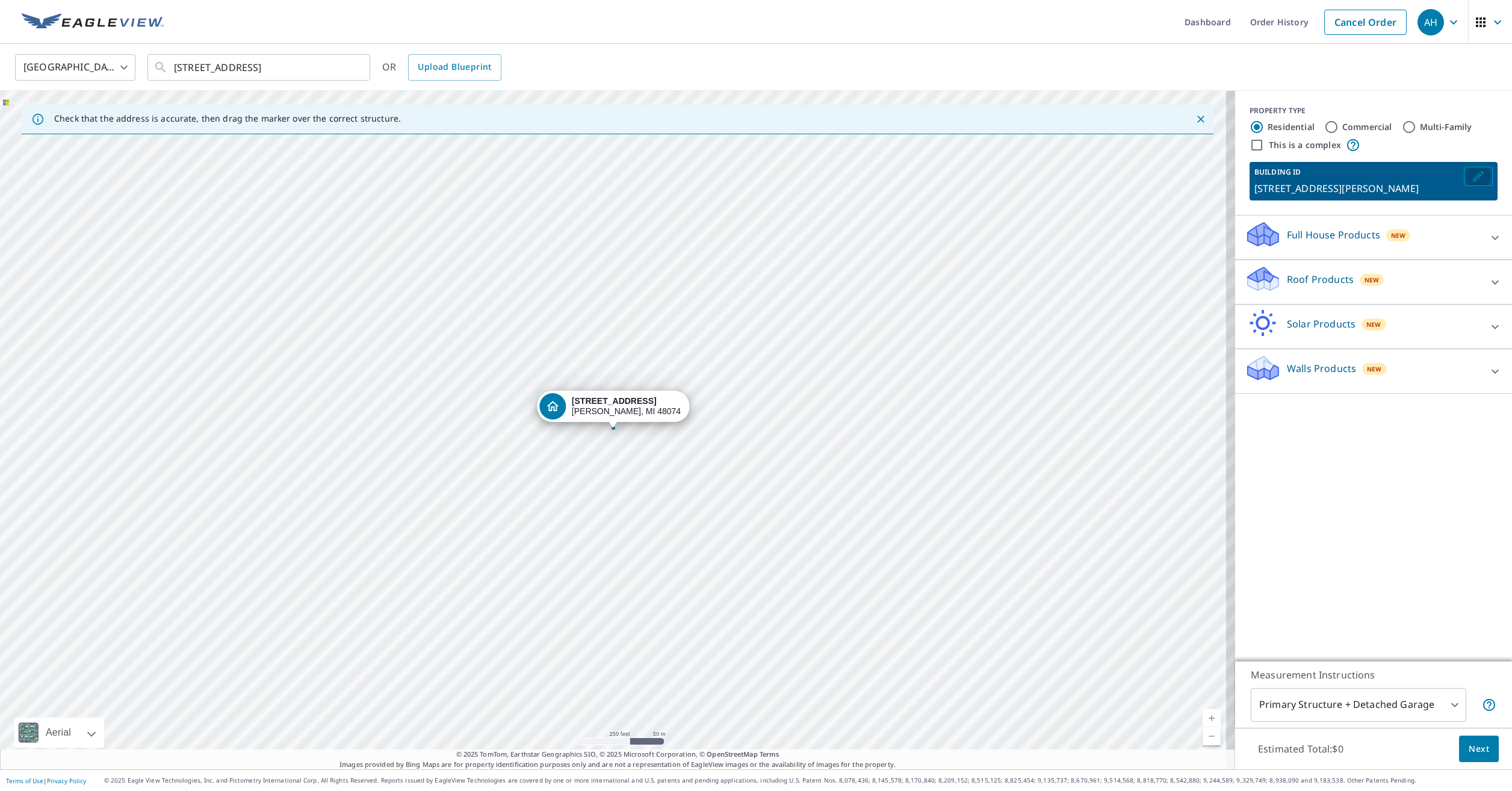
click at [1475, 176] on icon "Edit building 1" at bounding box center [1478, 176] width 14 height 14
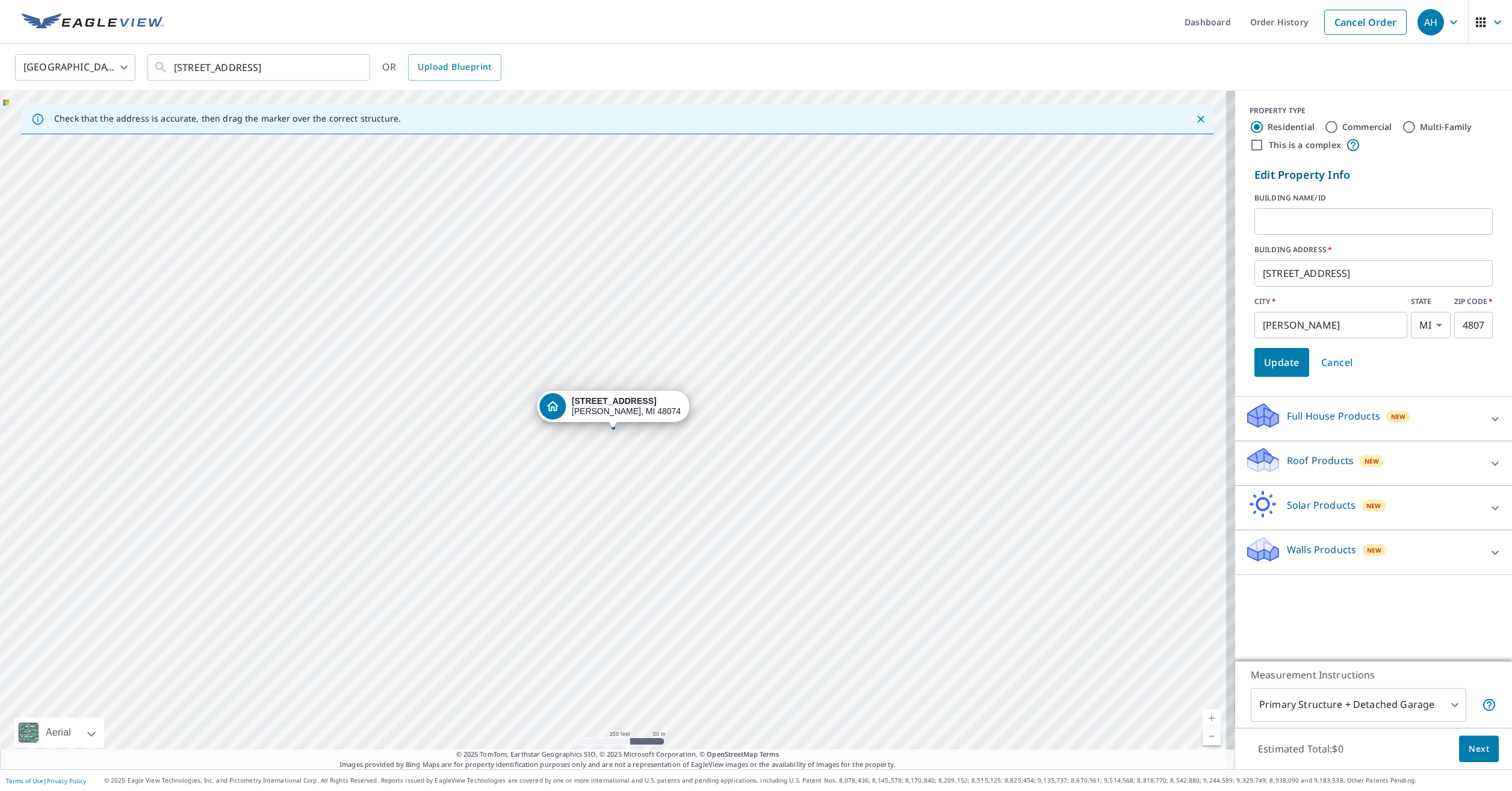
click at [1339, 224] on input "text" at bounding box center [1373, 221] width 238 height 34
type input "LORI EBERT"
click at [1275, 361] on span "Update" at bounding box center [1281, 363] width 35 height 17
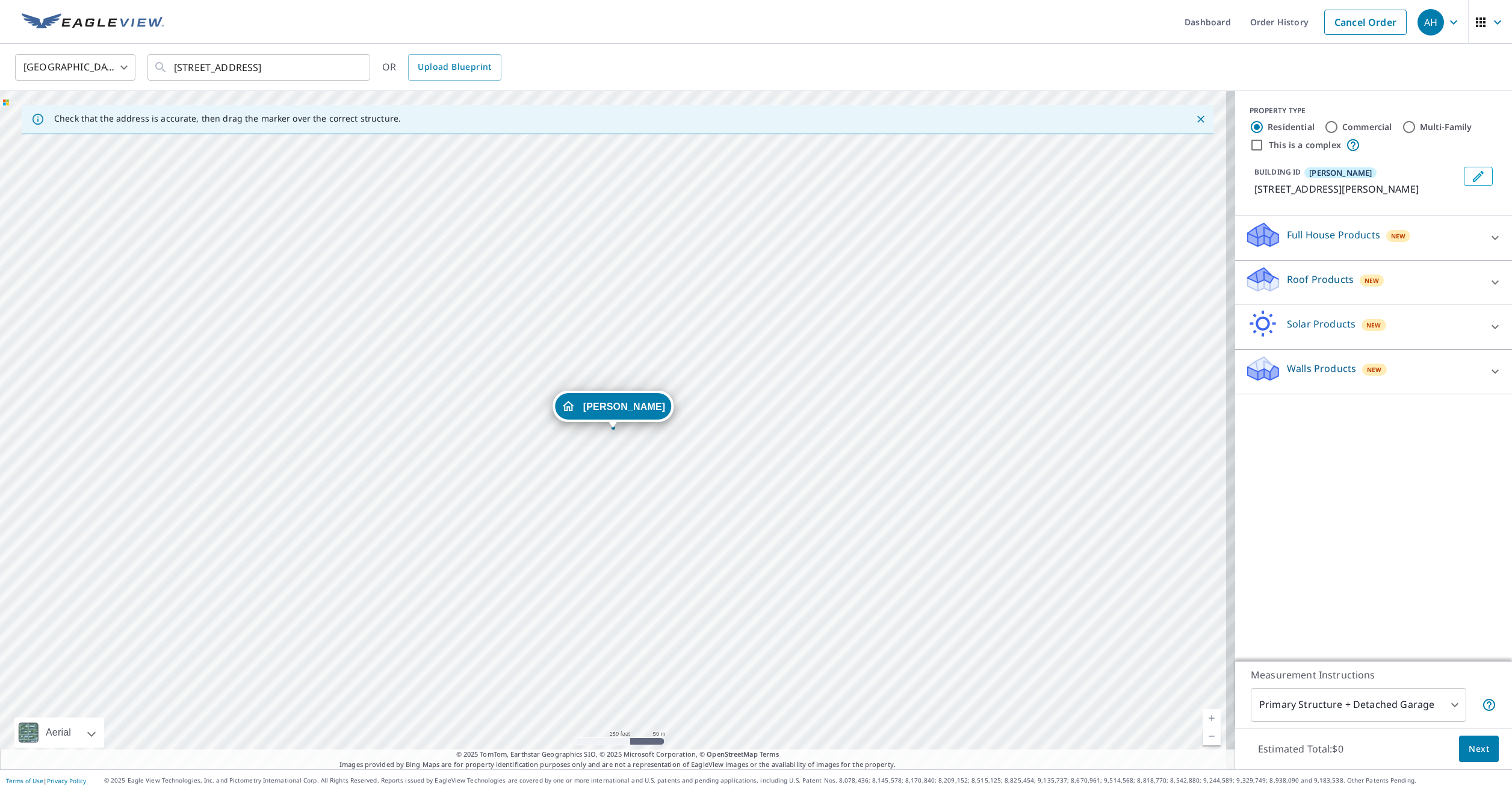
click at [1339, 277] on p "Roof Products" at bounding box center [1320, 279] width 67 height 14
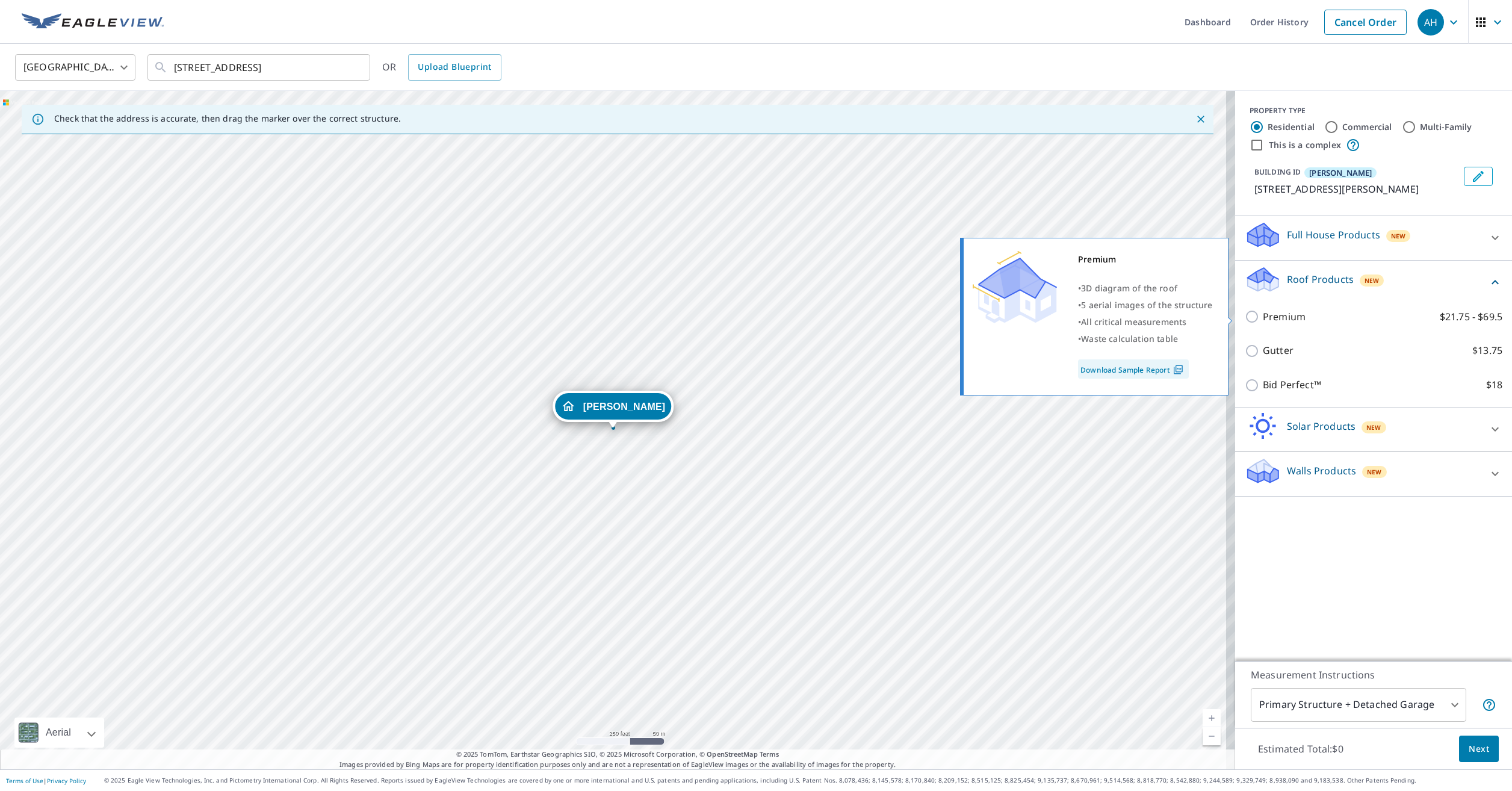
click at [1236, 319] on div "Premium • 3D diagram of the roof • 5 aerial images of the structure • All criti…" at bounding box center [1100, 316] width 276 height 165
click at [1248, 314] on input "Premium $21.75 - $69.5" at bounding box center [1254, 316] width 18 height 14
checkbox input "true"
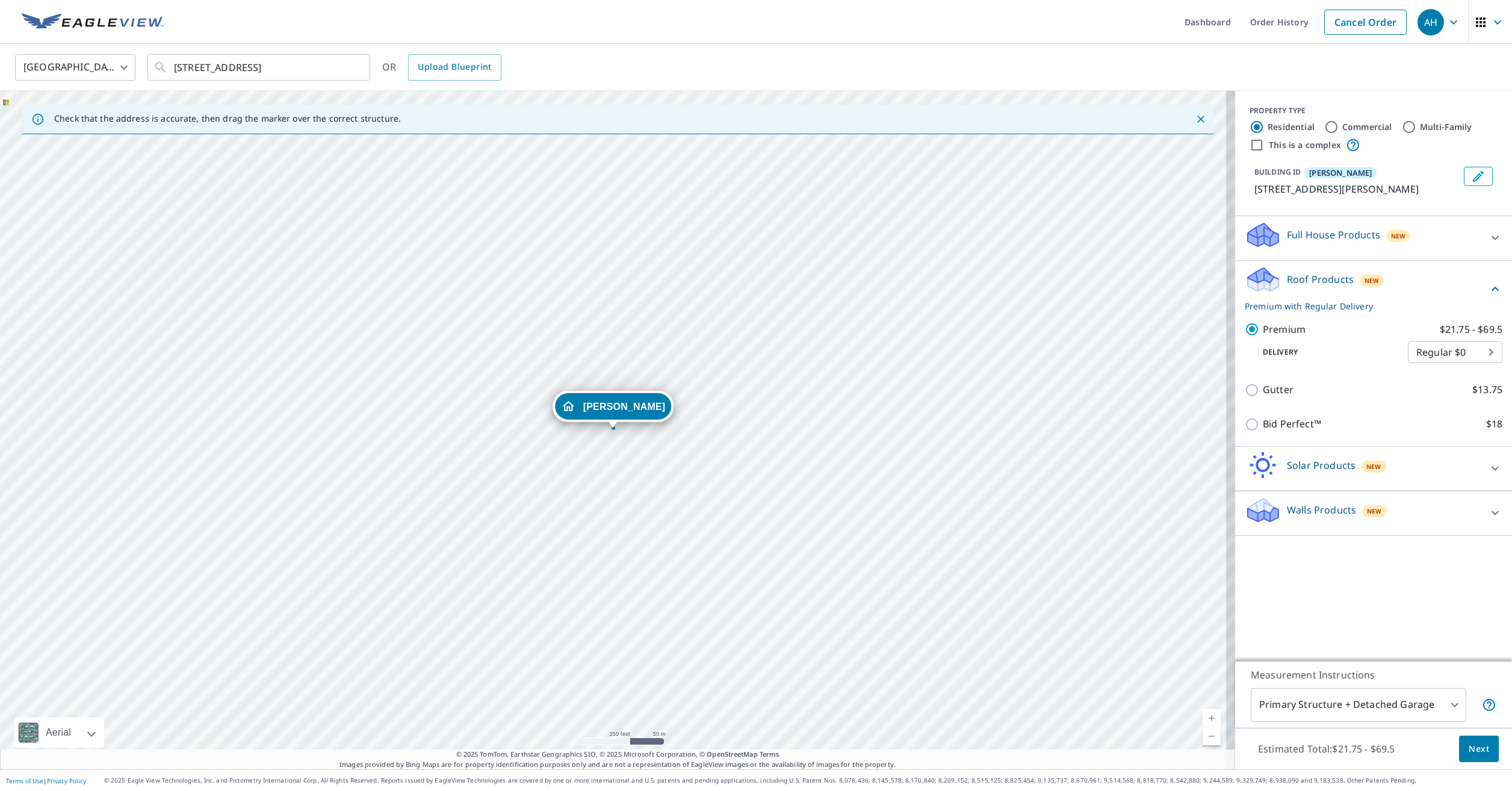
click at [1345, 706] on body "AH AH Dashboard Order History Cancel Order AH United States US ​ 270 Garfield R…" at bounding box center [756, 396] width 1512 height 791
click at [1348, 725] on li "Primary Structure Only" at bounding box center [1349, 723] width 215 height 22
type input "2"
click at [1485, 748] on button "Next" at bounding box center [1479, 749] width 40 height 27
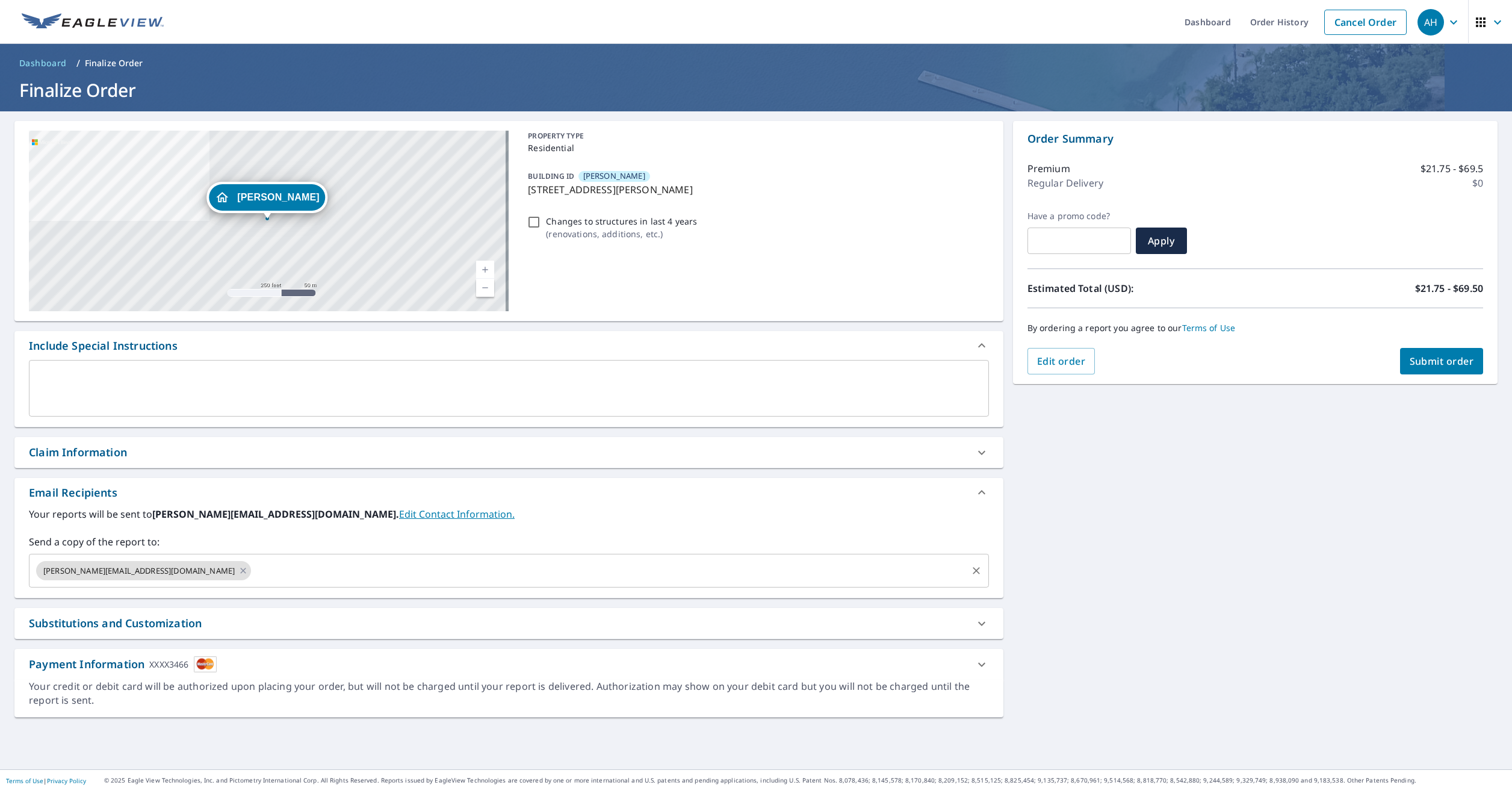
click at [253, 569] on input "text" at bounding box center [609, 570] width 713 height 23
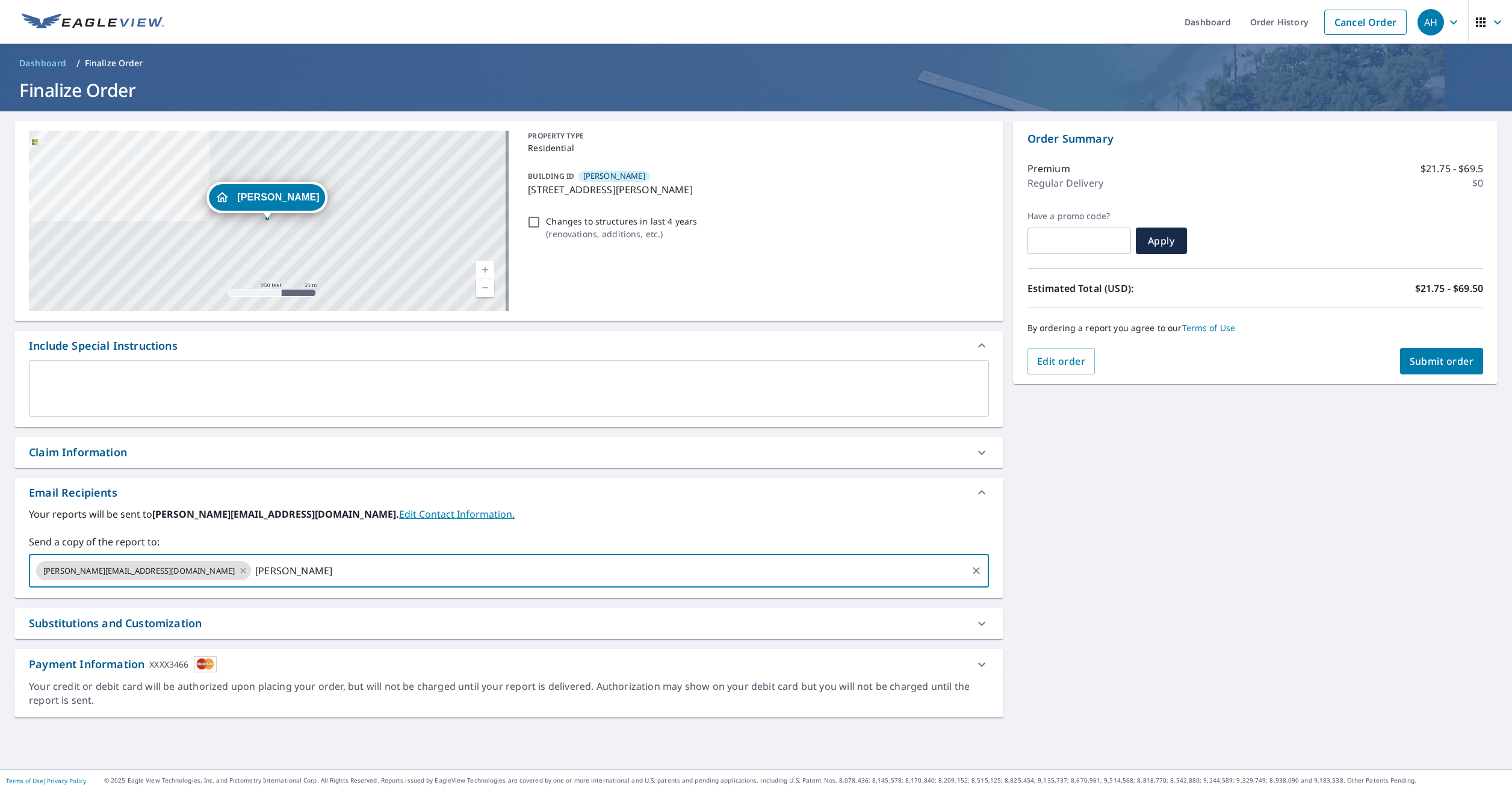
type input "J"
type input "jordan@schoenherrroofing.com"
click at [1438, 363] on span "Submit order" at bounding box center [1442, 361] width 64 height 13
checkbox input "true"
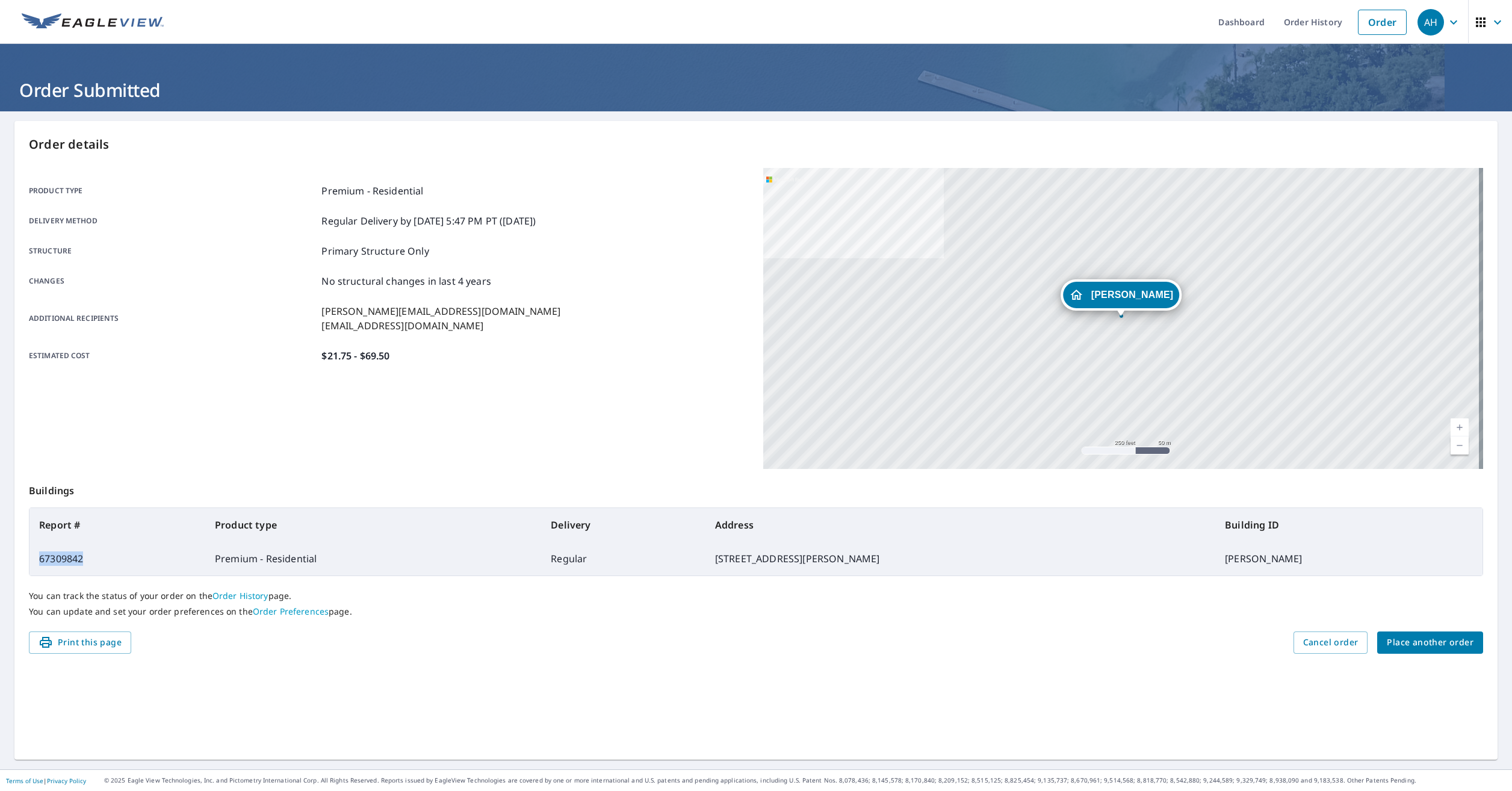
drag, startPoint x: 102, startPoint y: 563, endPoint x: 34, endPoint y: 563, distance: 68.0
click at [34, 563] on td "67309842" at bounding box center [117, 558] width 175 height 34
drag, startPoint x: 34, startPoint y: 563, endPoint x: 50, endPoint y: 558, distance: 16.8
copy td "67309842"
click at [1429, 645] on span "Place another order" at bounding box center [1430, 642] width 87 height 15
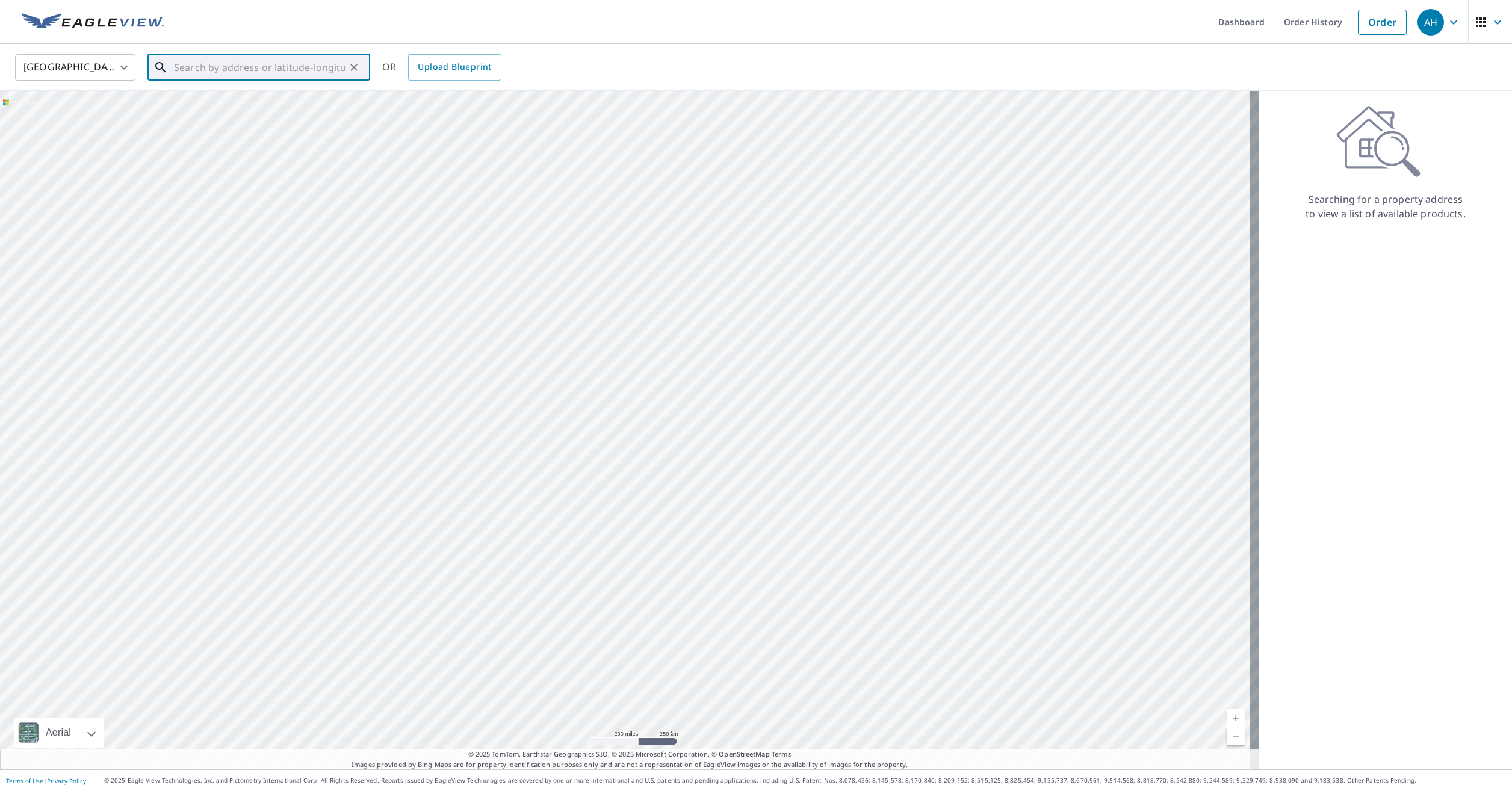
paste input "551 Harris Ct Canton, MI 48188"
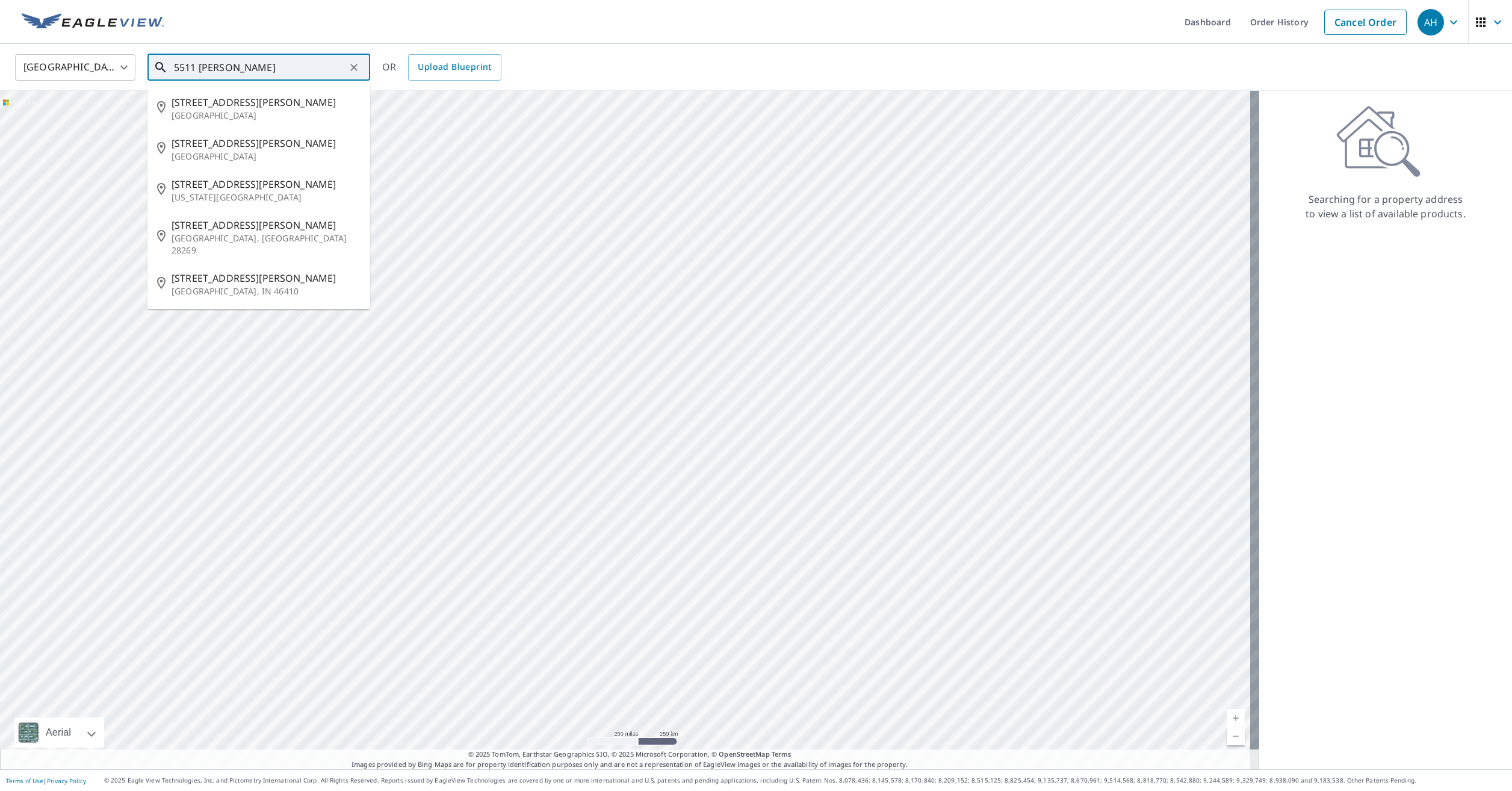
drag, startPoint x: 228, startPoint y: 63, endPoint x: 132, endPoint y: 79, distance: 97.3
click at [132, 79] on div "United States US ​ 5511 harr ​ 5511 Harrison St Portsmouth, OH 45662 5511 Harri…" at bounding box center [752, 67] width 1492 height 28
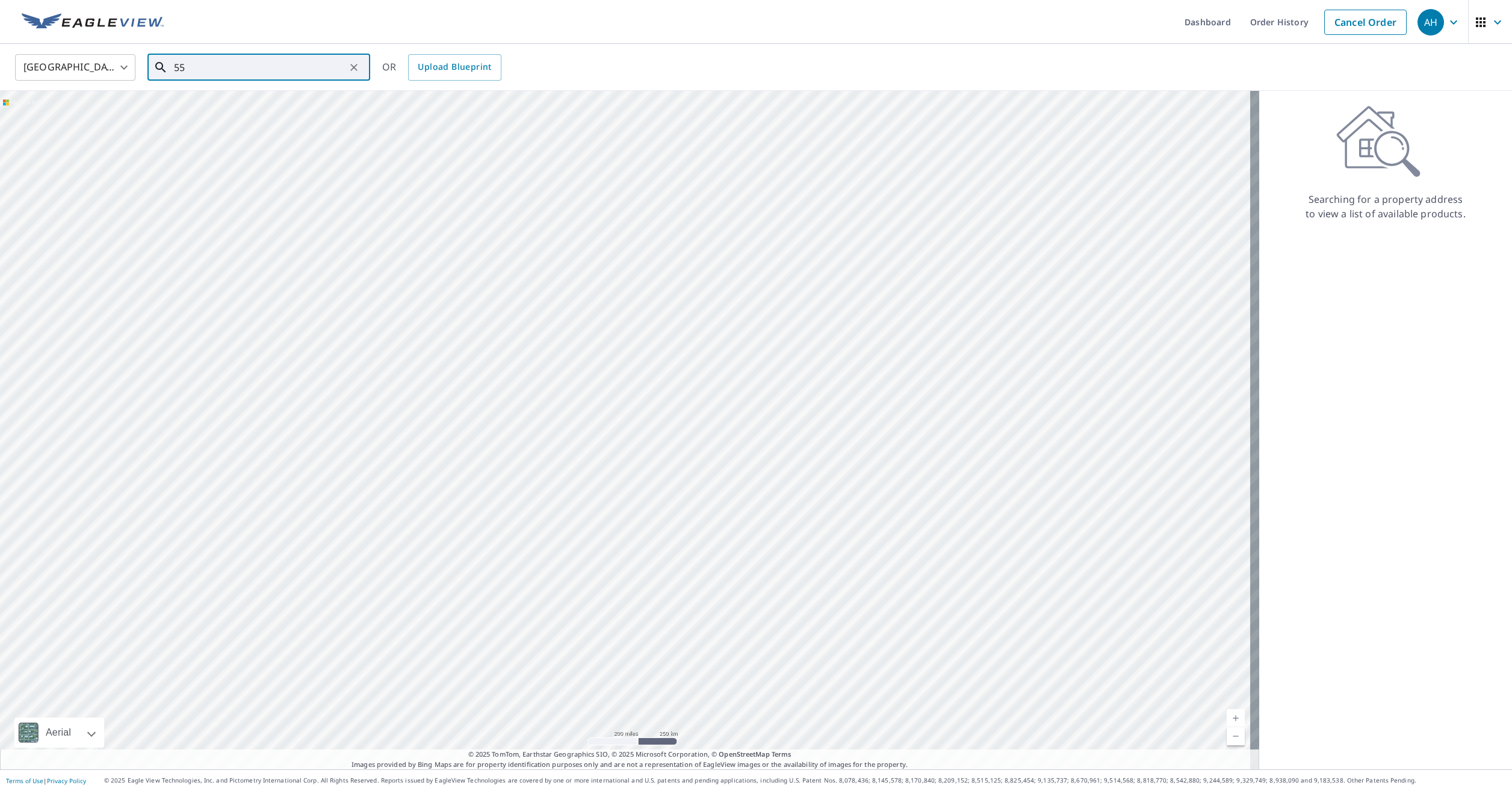
drag, startPoint x: 215, startPoint y: 67, endPoint x: 138, endPoint y: 68, distance: 77.0
click at [138, 68] on div "United States US ​ 55 ​ OR Upload Blueprint" at bounding box center [752, 67] width 1492 height 28
paste input "1 Terrace Ct Canton, MI 48188"
click at [246, 112] on p "Canton, MI 48188" at bounding box center [265, 115] width 189 height 12
type input "551 Terrace Ct Canton, MI 48188"
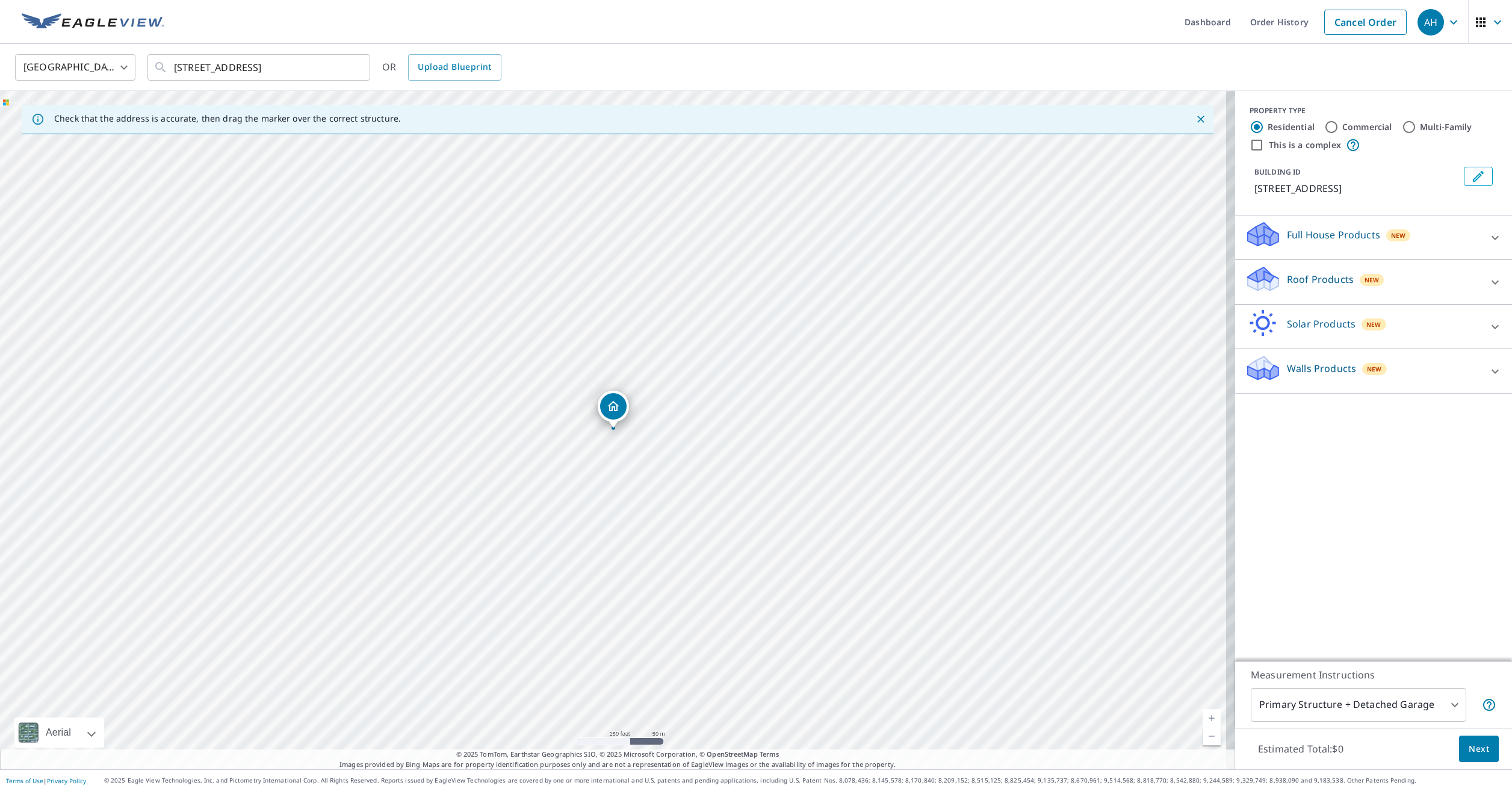
click at [1479, 176] on button "Edit building 1" at bounding box center [1478, 176] width 29 height 20
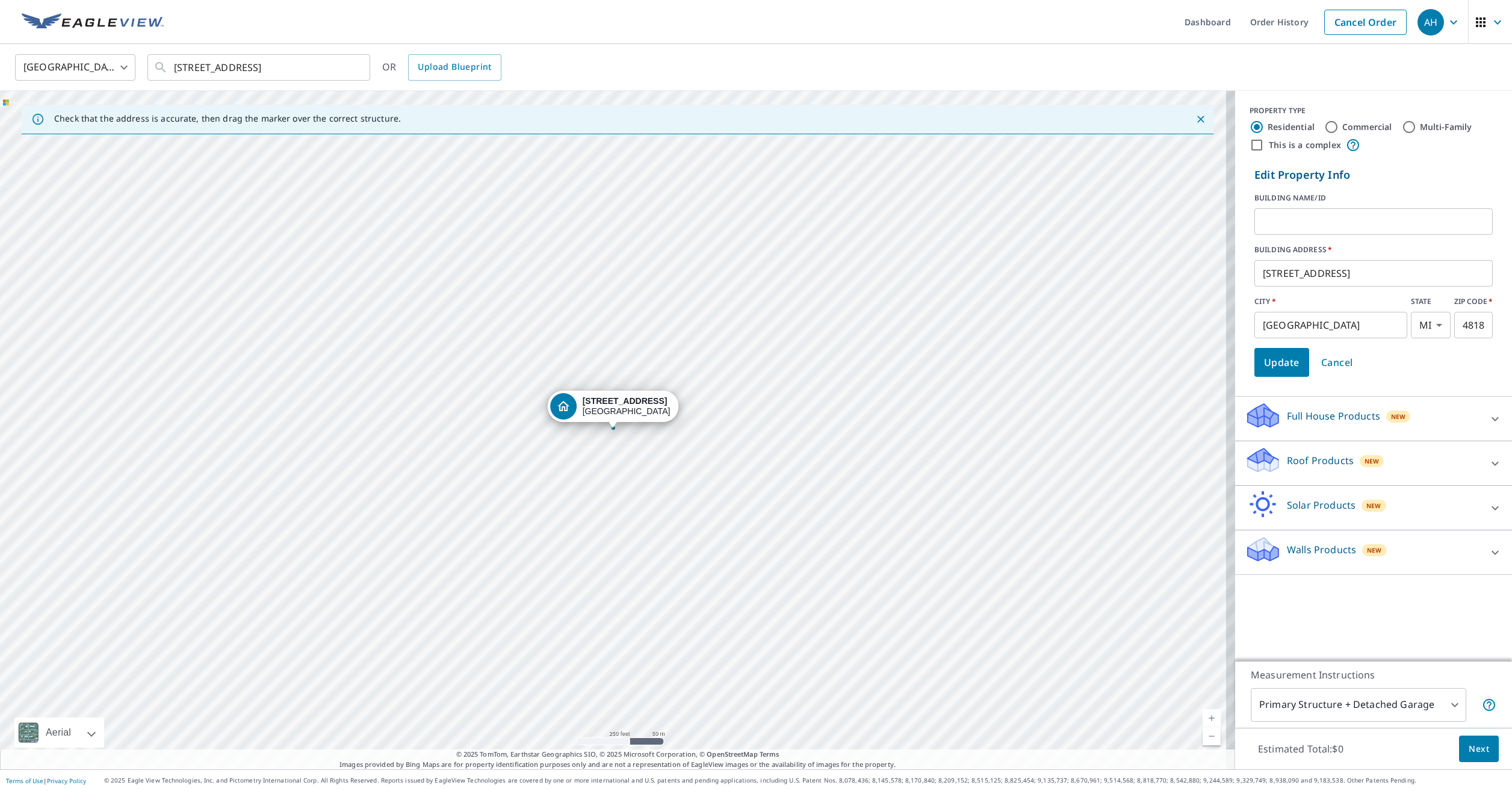
click at [1378, 208] on input "text" at bounding box center [1373, 221] width 238 height 34
type input "Leonie Short/Brian"
click at [1293, 368] on button "Update" at bounding box center [1282, 362] width 55 height 29
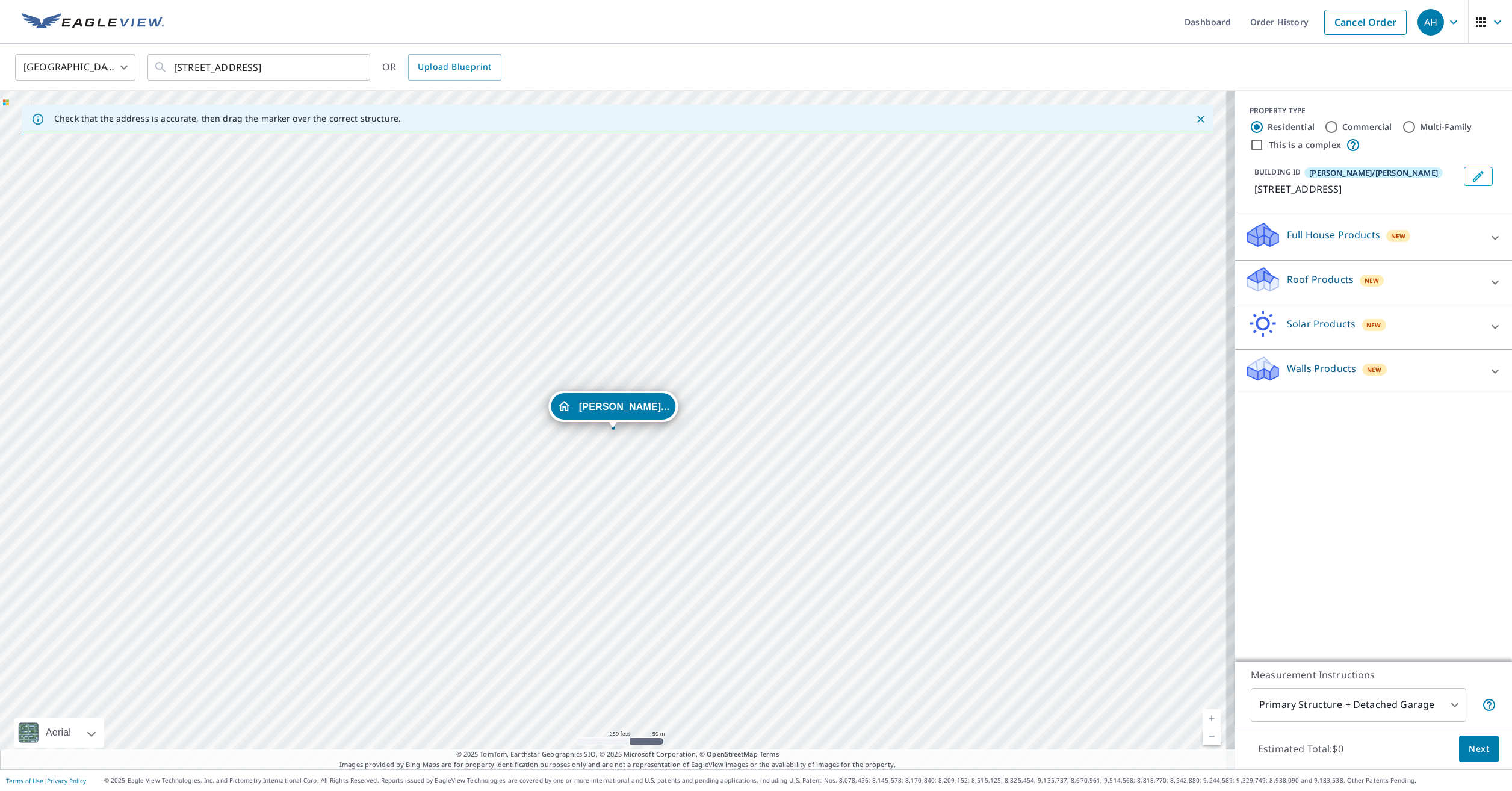
click at [1295, 275] on p "Roof Products" at bounding box center [1320, 279] width 67 height 14
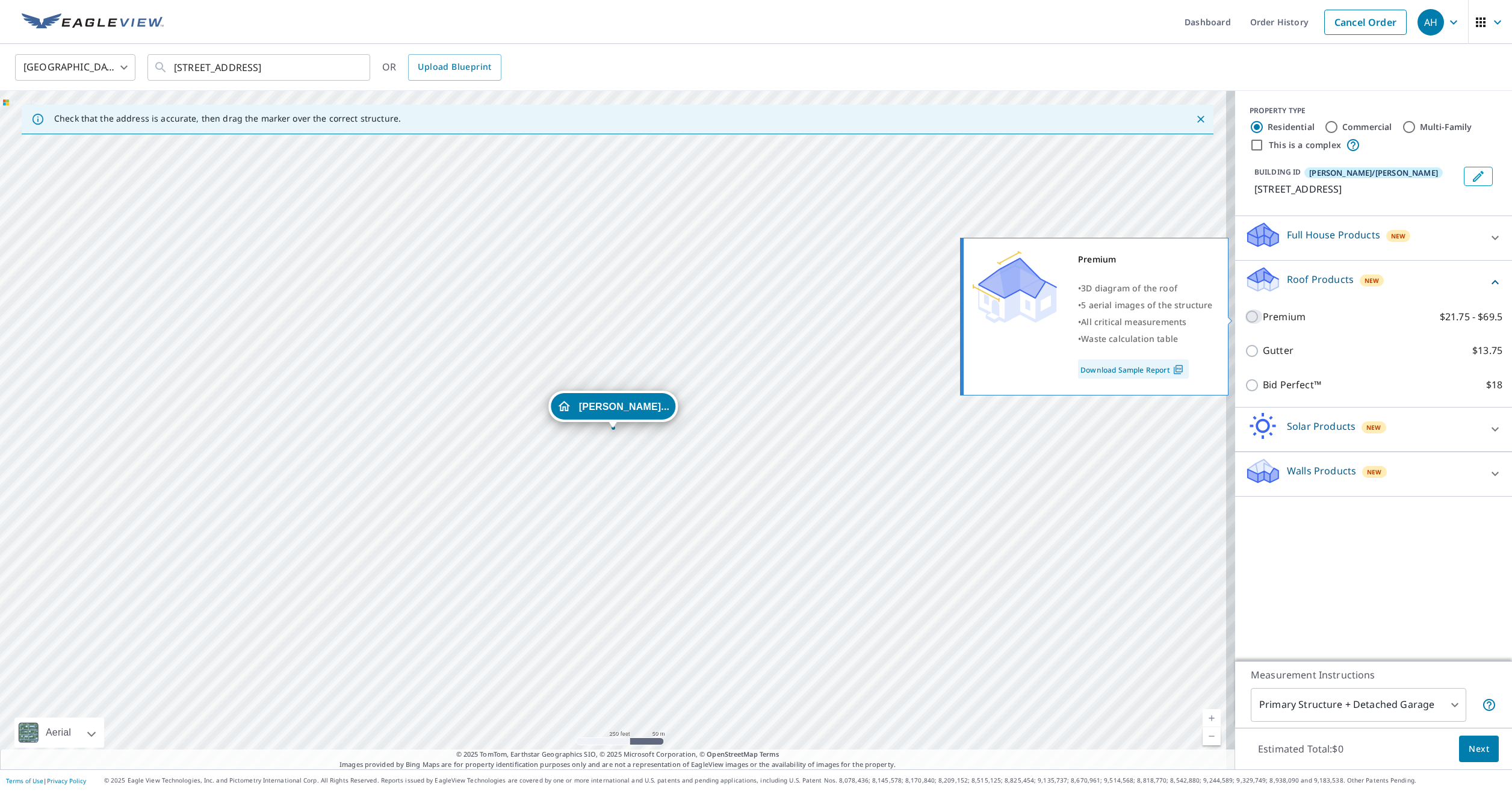
click at [1250, 312] on input "Premium $21.75 - $69.5" at bounding box center [1254, 316] width 18 height 14
checkbox input "true"
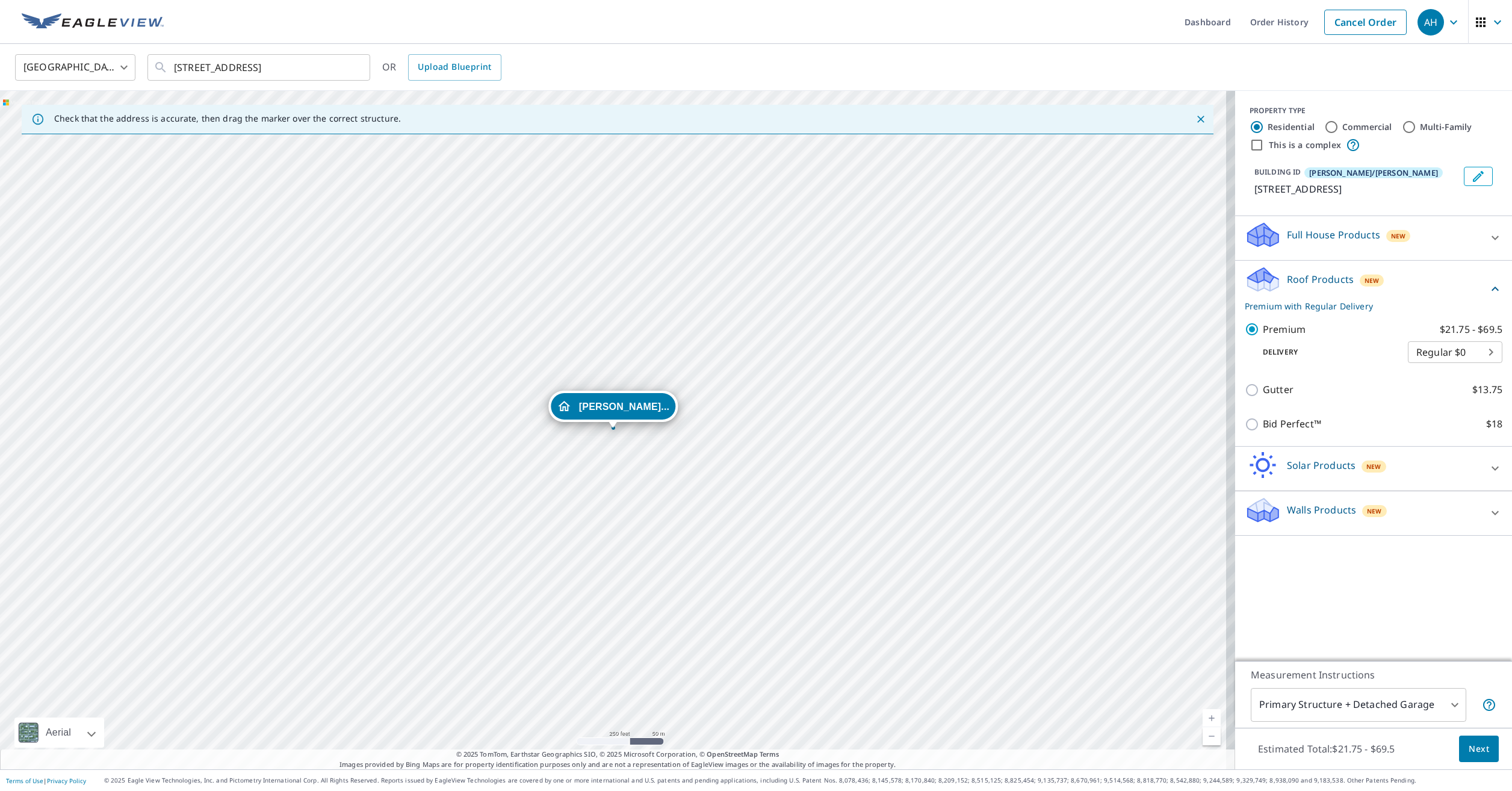
click at [1350, 706] on body "AH AH Dashboard Order History Cancel Order AH United States US ​ 551 Terrace Ct…" at bounding box center [756, 396] width 1512 height 791
click at [1346, 722] on li "Primary Structure Only" at bounding box center [1349, 723] width 215 height 22
type input "2"
click at [1472, 748] on span "Next" at bounding box center [1479, 749] width 20 height 15
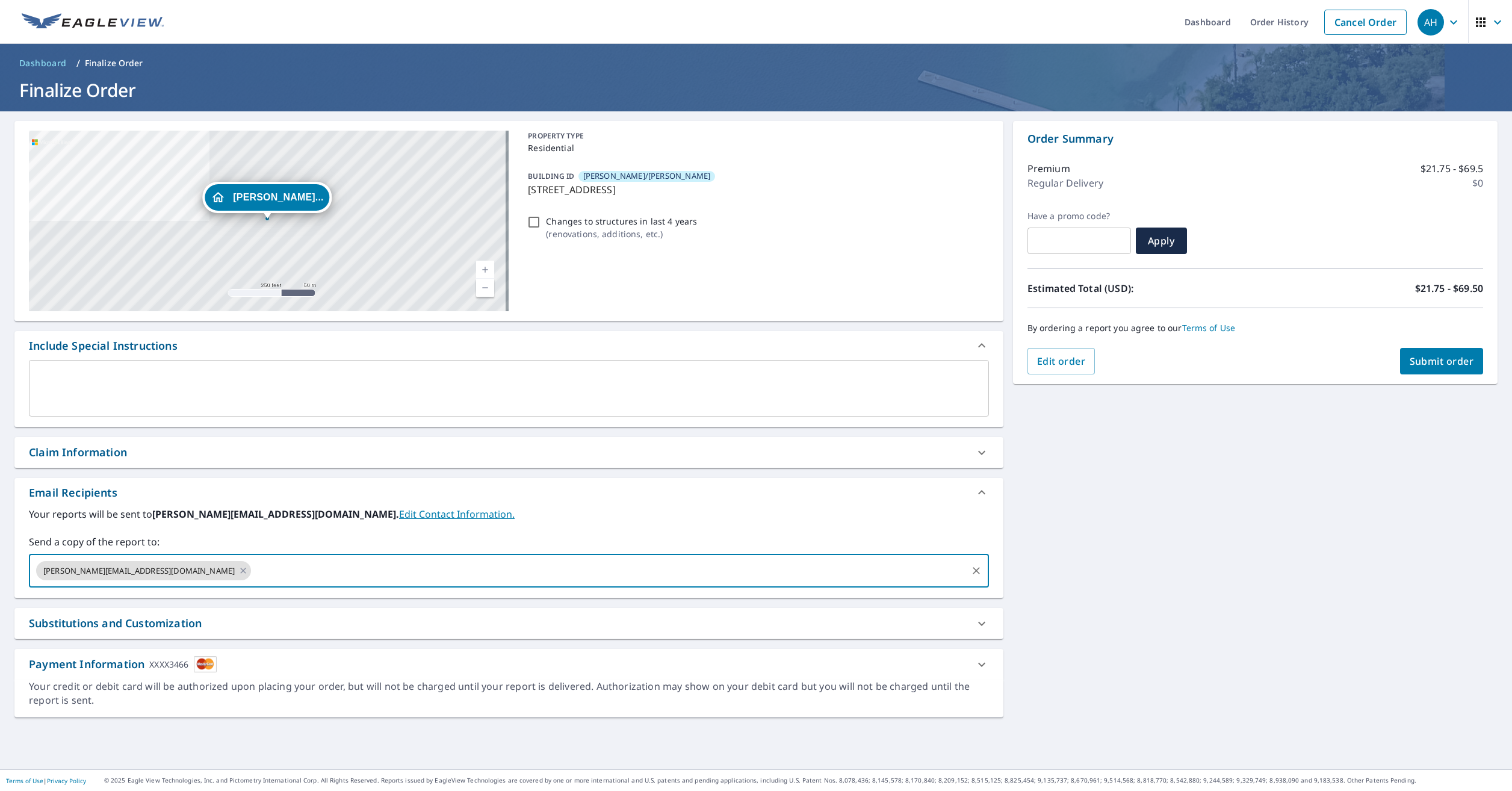
click at [253, 569] on input "text" at bounding box center [609, 570] width 713 height 23
type input "joe@schoenherrroofing.com"
click at [1410, 361] on span "Submit order" at bounding box center [1442, 361] width 64 height 13
checkbox input "true"
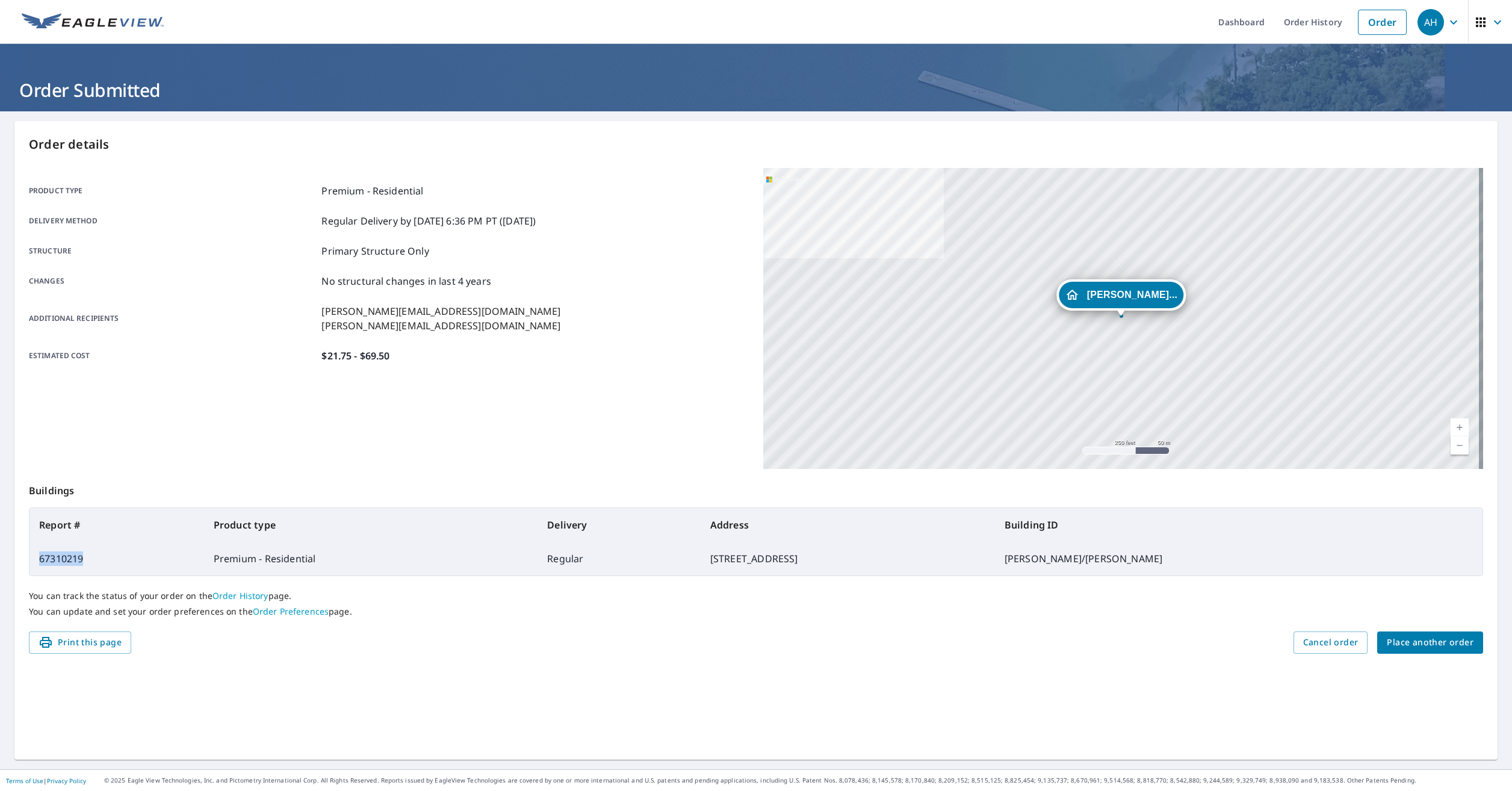
drag, startPoint x: 95, startPoint y: 561, endPoint x: 38, endPoint y: 559, distance: 57.0
click at [38, 559] on td "67310219" at bounding box center [117, 558] width 175 height 34
drag, startPoint x: 38, startPoint y: 559, endPoint x: 48, endPoint y: 559, distance: 10.0
copy td "67310219"
